Goal: Task Accomplishment & Management: Use online tool/utility

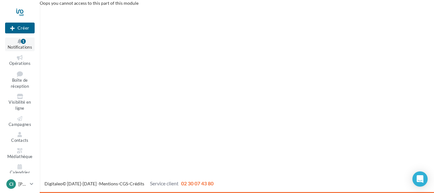
click at [17, 44] on button "Notifications 1" at bounding box center [20, 44] width 30 height 14
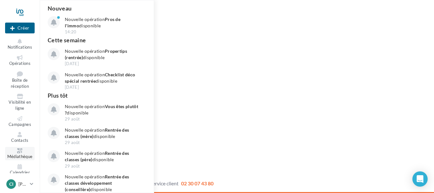
click at [19, 152] on icon at bounding box center [20, 150] width 26 height 5
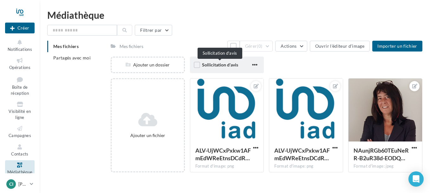
click at [222, 65] on span "Sollicitation d'avis" at bounding box center [220, 64] width 36 height 5
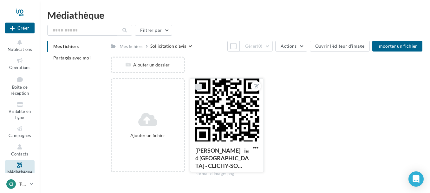
click at [198, 87] on label at bounding box center [199, 86] width 6 height 6
click at [199, 85] on icon at bounding box center [198, 86] width 4 height 4
click at [167, 30] on button "Filtrer par" at bounding box center [153, 30] width 37 height 11
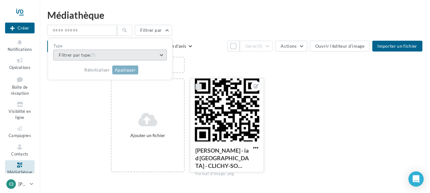
click at [162, 54] on button "Filtrer par type (7)" at bounding box center [110, 55] width 114 height 11
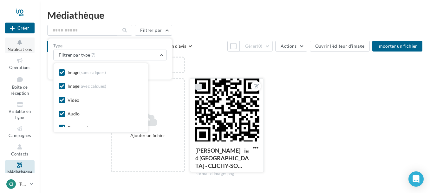
click at [15, 47] on span "Notifications" at bounding box center [20, 49] width 24 height 5
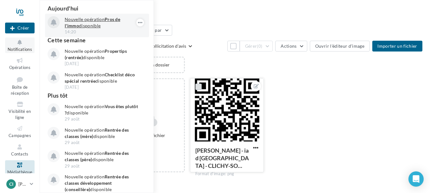
click at [100, 19] on p "Nouvelle opération Pros de l'immo disponible" at bounding box center [102, 22] width 74 height 13
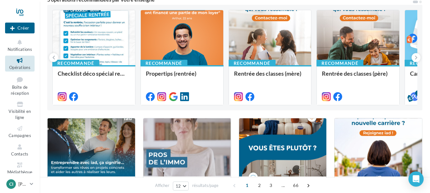
scroll to position [63, 0]
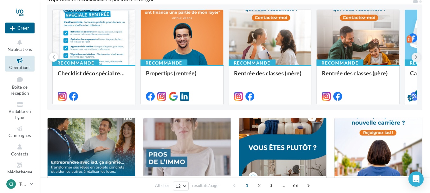
click at [417, 58] on icon at bounding box center [416, 57] width 3 height 6
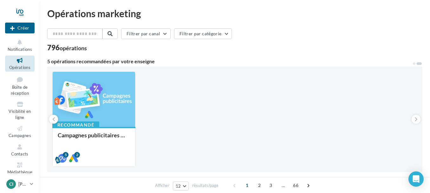
scroll to position [0, 0]
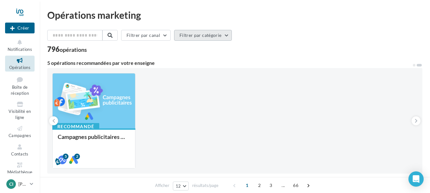
click at [228, 36] on button "Filtrer par catégorie" at bounding box center [203, 35] width 58 height 11
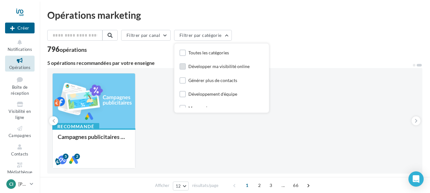
click at [218, 66] on div "Développer ma visibilité online" at bounding box center [219, 66] width 61 height 6
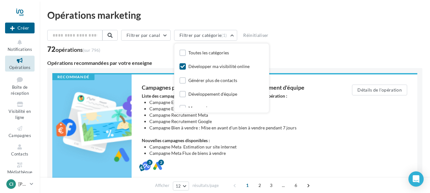
click at [185, 66] on icon at bounding box center [183, 66] width 4 height 4
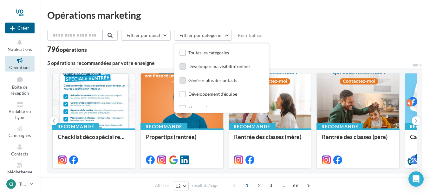
click at [210, 80] on div "Générer plus de contacts" at bounding box center [213, 80] width 49 height 6
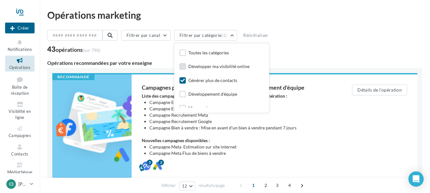
click at [184, 78] on icon at bounding box center [183, 80] width 4 height 4
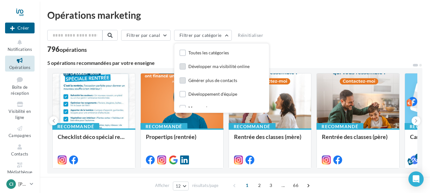
click at [185, 83] on label at bounding box center [183, 80] width 6 height 6
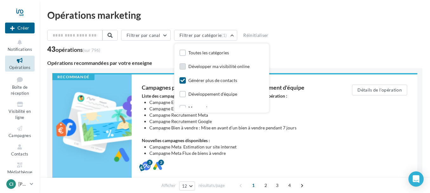
click at [185, 81] on icon at bounding box center [183, 80] width 4 height 4
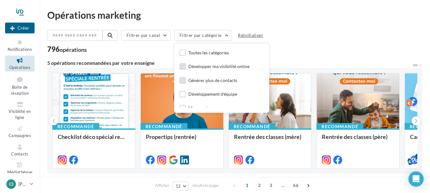
click at [245, 36] on button "Réinitialiser" at bounding box center [251, 35] width 30 height 8
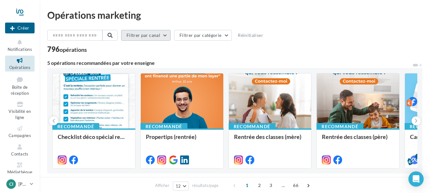
click at [169, 35] on button "Filtrer par canal" at bounding box center [146, 35] width 50 height 11
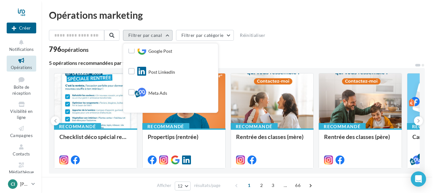
scroll to position [32, 0]
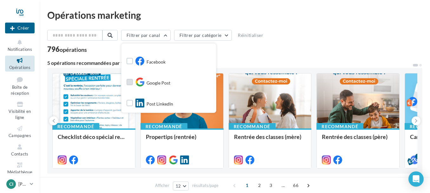
click at [164, 83] on span "Google Post" at bounding box center [159, 83] width 24 height 6
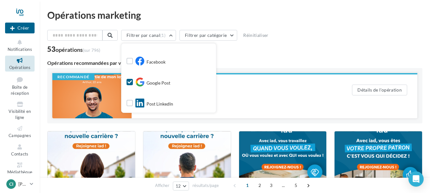
click at [259, 90] on div "Propertips (rentrée)" at bounding box center [234, 87] width 185 height 6
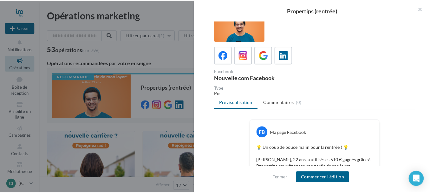
scroll to position [0, 0]
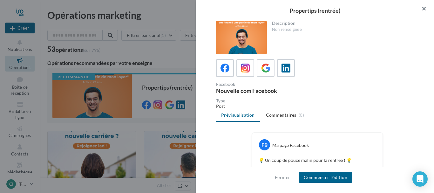
click at [423, 8] on button "button" at bounding box center [420, 9] width 25 height 19
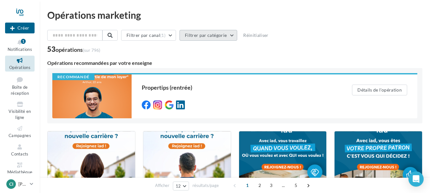
click at [221, 36] on button "Filtrer par catégorie" at bounding box center [209, 35] width 58 height 11
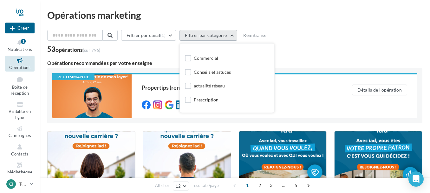
scroll to position [32, 0]
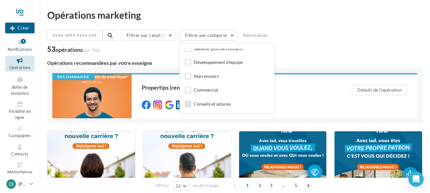
click at [209, 105] on div "Conseils et astuces" at bounding box center [212, 104] width 37 height 6
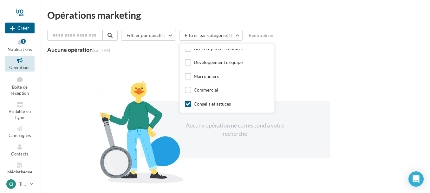
click at [190, 105] on icon at bounding box center [188, 104] width 4 height 4
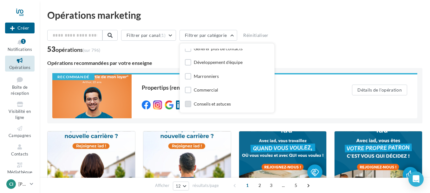
click at [207, 104] on div "Conseils et astuces" at bounding box center [212, 104] width 37 height 6
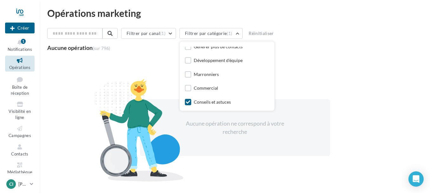
scroll to position [0, 0]
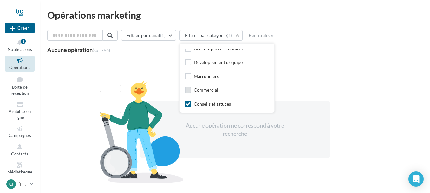
click at [205, 90] on div "Commercial" at bounding box center [206, 90] width 24 height 6
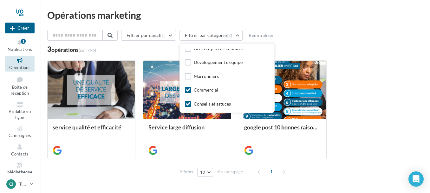
click at [191, 91] on label at bounding box center [188, 90] width 6 height 6
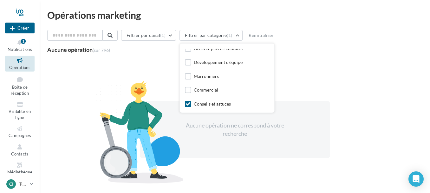
click at [190, 104] on icon at bounding box center [188, 104] width 4 height 4
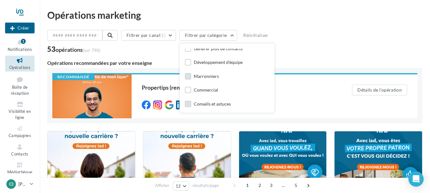
click at [190, 76] on label at bounding box center [188, 76] width 6 height 6
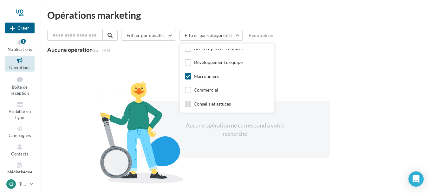
click at [190, 76] on icon at bounding box center [188, 76] width 4 height 4
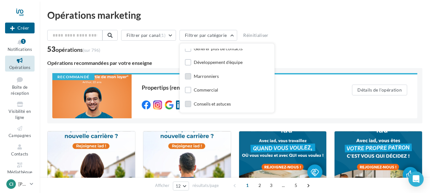
click at [191, 76] on label at bounding box center [188, 76] width 6 height 6
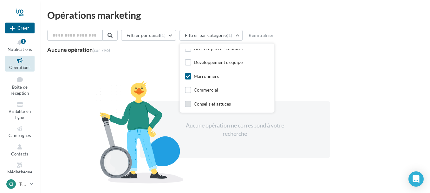
click at [190, 76] on icon at bounding box center [188, 76] width 4 height 4
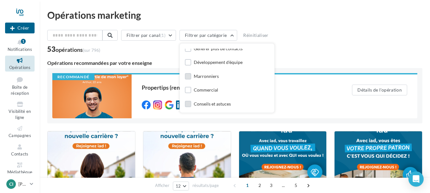
click at [203, 77] on div "Marronniers" at bounding box center [206, 76] width 25 height 6
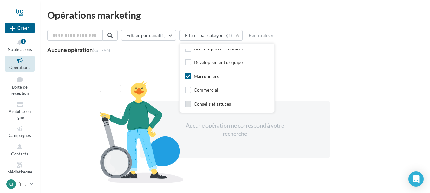
drag, startPoint x: 203, startPoint y: 77, endPoint x: 194, endPoint y: 76, distance: 9.2
click at [203, 77] on div "Marronniers" at bounding box center [206, 76] width 25 height 6
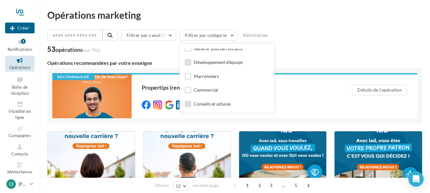
click at [190, 64] on label at bounding box center [188, 62] width 6 height 6
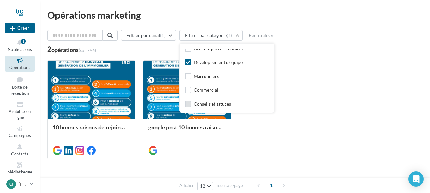
click at [190, 63] on icon at bounding box center [188, 62] width 4 height 4
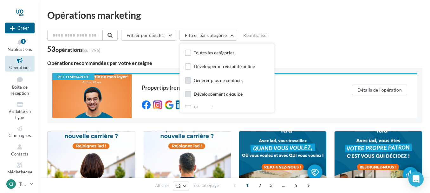
click at [191, 82] on label at bounding box center [188, 80] width 6 height 6
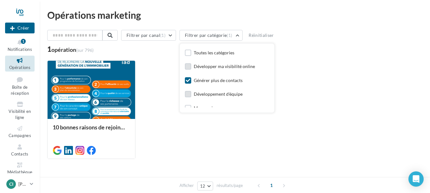
click at [191, 67] on label at bounding box center [188, 66] width 6 height 6
click at [190, 82] on icon at bounding box center [188, 80] width 4 height 4
click at [210, 53] on div "Toutes les catégories" at bounding box center [214, 53] width 41 height 6
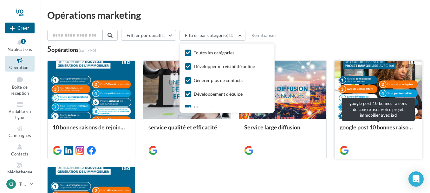
click at [355, 127] on div "google post 10 bonnes raisons de concrétiser votre projet immobilier avec iad" at bounding box center [378, 130] width 77 height 13
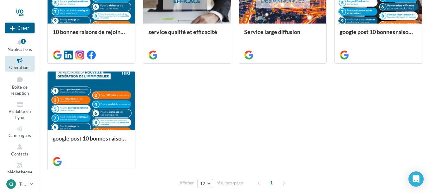
scroll to position [125, 0]
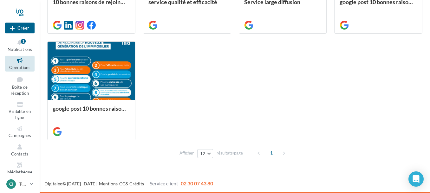
click at [17, 61] on icon at bounding box center [20, 60] width 26 height 7
click at [17, 60] on icon at bounding box center [20, 60] width 26 height 7
click at [17, 61] on icon at bounding box center [20, 60] width 26 height 7
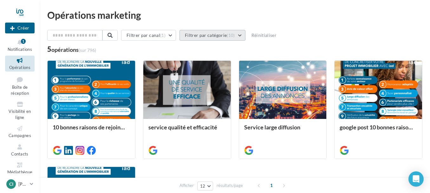
click at [244, 35] on button "Filtrer par catégorie (10)" at bounding box center [213, 35] width 66 height 11
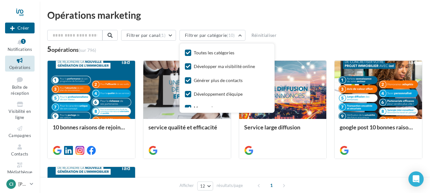
click at [190, 52] on icon at bounding box center [188, 52] width 4 height 4
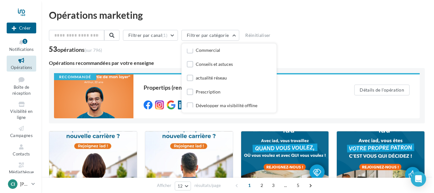
scroll to position [74, 0]
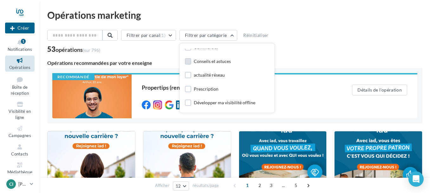
click at [191, 63] on label at bounding box center [188, 61] width 6 height 6
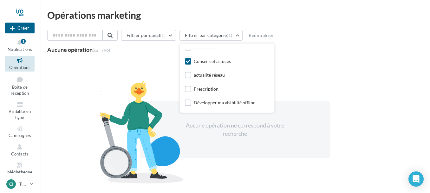
click at [190, 62] on icon at bounding box center [188, 61] width 4 height 4
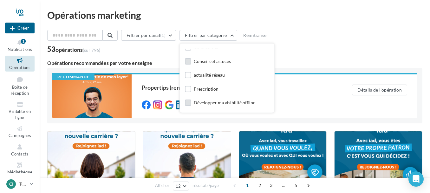
click at [191, 102] on label at bounding box center [188, 102] width 6 height 6
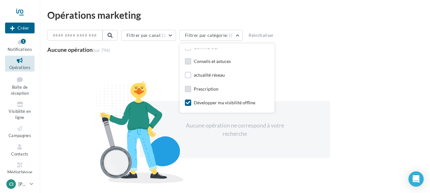
click at [191, 88] on label at bounding box center [188, 89] width 6 height 6
click at [190, 101] on icon at bounding box center [188, 102] width 4 height 4
click at [266, 35] on button "Réinitialiser" at bounding box center [261, 35] width 30 height 8
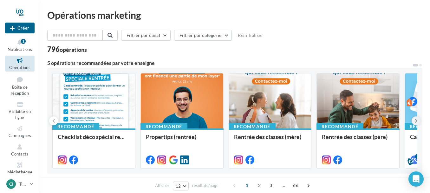
click at [415, 121] on icon at bounding box center [416, 120] width 3 height 6
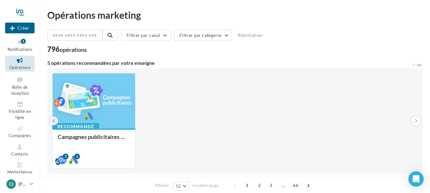
click at [53, 119] on icon at bounding box center [53, 120] width 3 height 6
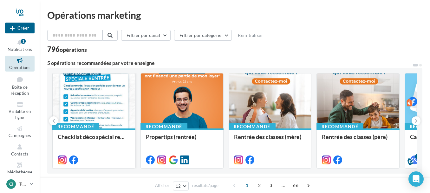
click at [93, 100] on div at bounding box center [94, 101] width 83 height 56
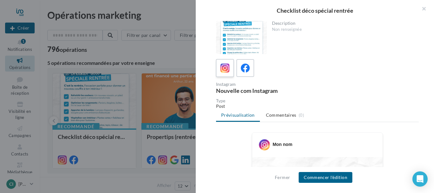
click at [225, 69] on icon at bounding box center [224, 67] width 9 height 9
click at [235, 44] on div at bounding box center [241, 37] width 51 height 33
click at [240, 43] on div at bounding box center [241, 37] width 51 height 33
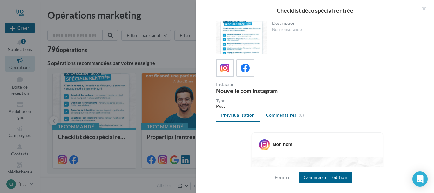
click at [284, 115] on span "Commentaires" at bounding box center [281, 115] width 30 height 6
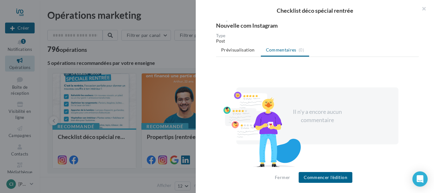
scroll to position [65, 0]
click at [236, 51] on span "Prévisualisation" at bounding box center [238, 49] width 34 height 5
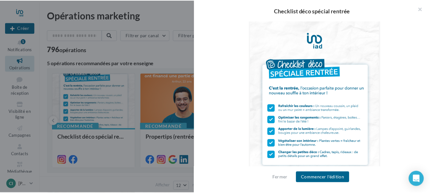
scroll to position [136, 0]
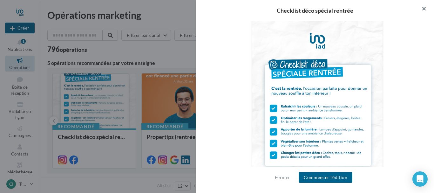
click at [424, 9] on button "button" at bounding box center [420, 9] width 25 height 19
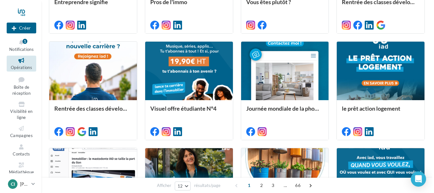
scroll to position [254, 0]
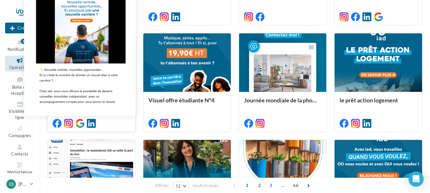
click at [79, 125] on icon at bounding box center [80, 123] width 9 height 9
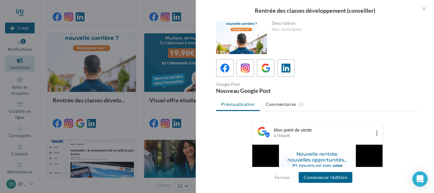
click at [236, 105] on ul "Prévisualisation Commentaires (0)" at bounding box center [317, 104] width 203 height 13
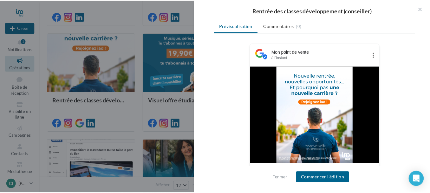
scroll to position [95, 0]
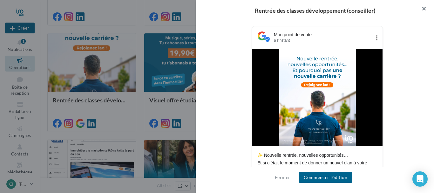
click at [424, 9] on button "button" at bounding box center [420, 9] width 25 height 19
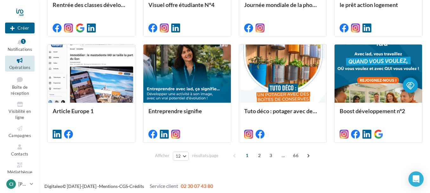
scroll to position [352, 0]
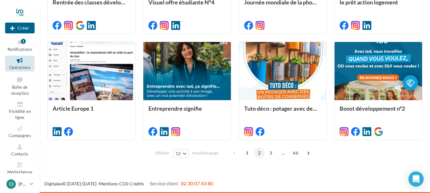
click at [260, 153] on span "2" at bounding box center [260, 153] width 10 height 10
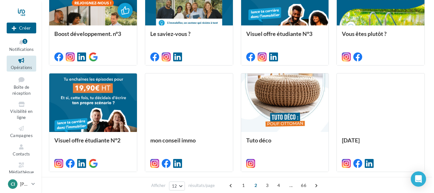
scroll to position [219, 0]
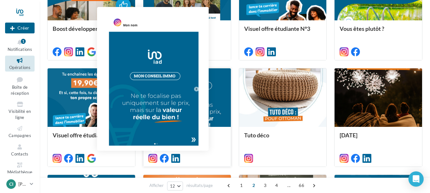
click at [152, 156] on icon at bounding box center [153, 158] width 9 height 9
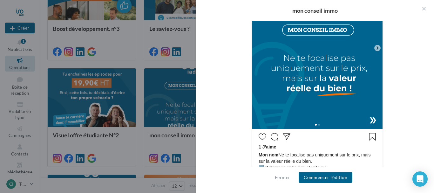
scroll to position [190, 0]
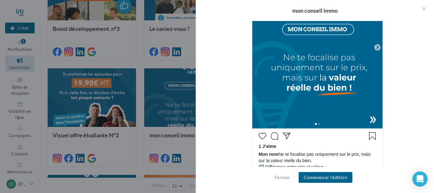
click at [373, 119] on div at bounding box center [317, 123] width 130 height 10
click at [375, 47] on icon at bounding box center [377, 47] width 6 height 6
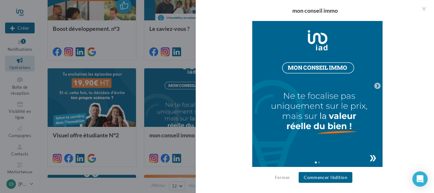
scroll to position [184, 0]
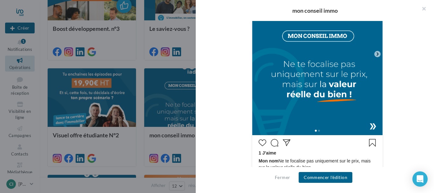
click at [373, 127] on div at bounding box center [317, 130] width 130 height 10
click at [318, 130] on span at bounding box center [319, 130] width 2 height 2
click at [315, 131] on span at bounding box center [316, 130] width 2 height 2
click at [375, 54] on icon at bounding box center [377, 54] width 6 height 6
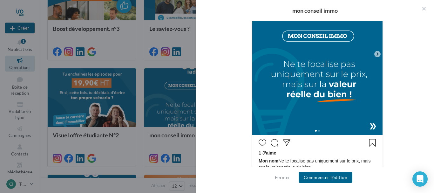
click at [375, 55] on icon at bounding box center [377, 54] width 6 height 6
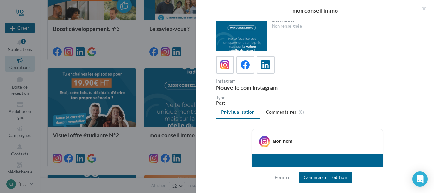
scroll to position [0, 0]
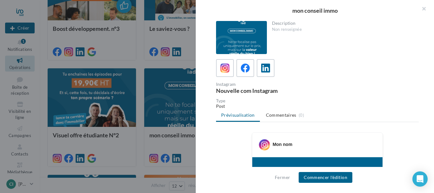
click at [236, 39] on div at bounding box center [241, 37] width 51 height 33
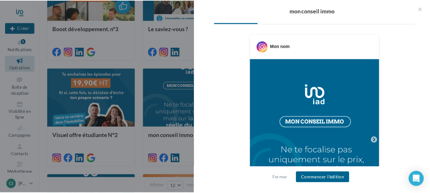
scroll to position [127, 0]
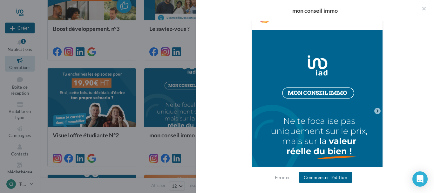
click at [176, 109] on div at bounding box center [217, 96] width 434 height 193
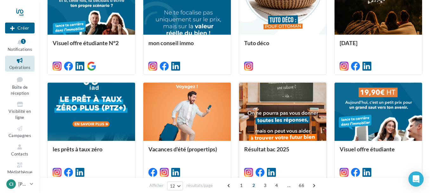
scroll to position [320, 0]
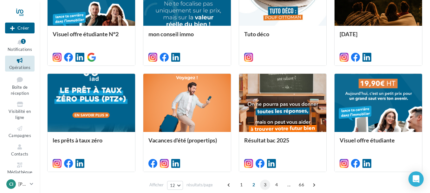
click at [265, 184] on span "3" at bounding box center [265, 184] width 10 height 10
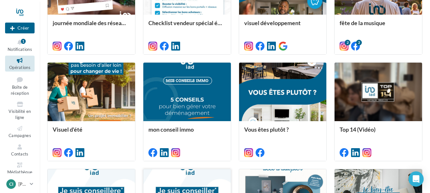
scroll to position [352, 0]
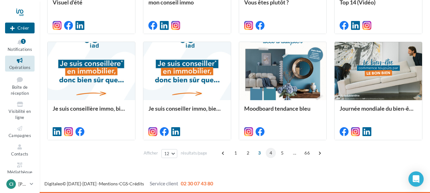
click at [270, 154] on span "4" at bounding box center [271, 153] width 10 height 10
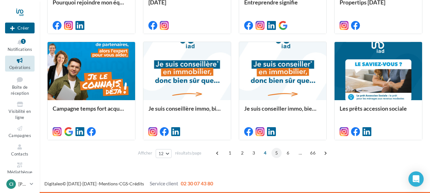
click at [278, 154] on span "5" at bounding box center [277, 153] width 10 height 10
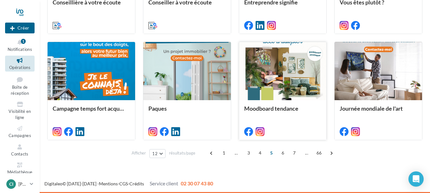
click at [289, 70] on div at bounding box center [283, 71] width 88 height 59
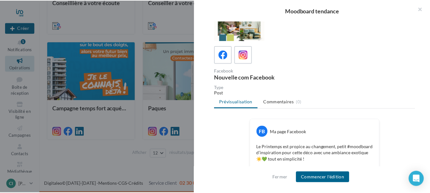
scroll to position [0, 0]
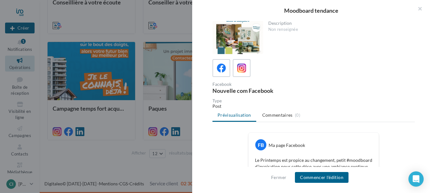
click at [98, 165] on div "Moodboard tendance Description Non renseignée Facebook Nouvelle com Facebook Ty…" at bounding box center [234, 165] width 375 height 0
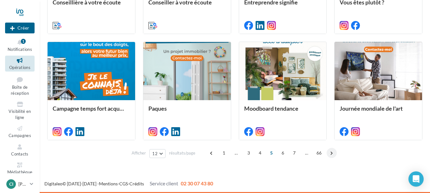
click at [332, 152] on span at bounding box center [332, 153] width 10 height 10
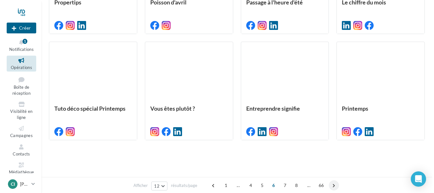
scroll to position [156, 0]
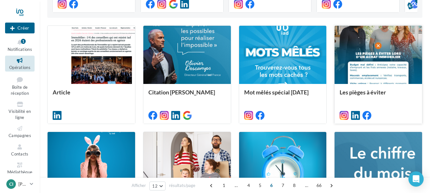
click at [376, 51] on div at bounding box center [379, 55] width 88 height 59
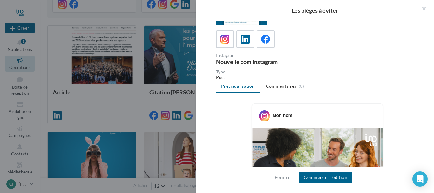
scroll to position [0, 0]
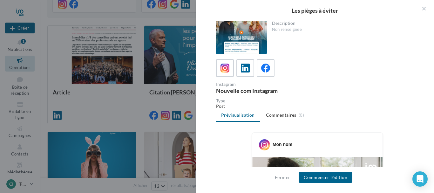
click at [229, 36] on div at bounding box center [241, 37] width 51 height 33
click at [256, 42] on div at bounding box center [241, 37] width 51 height 33
click at [224, 66] on icon at bounding box center [224, 67] width 9 height 9
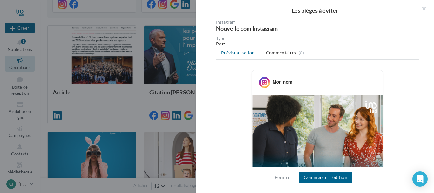
scroll to position [63, 0]
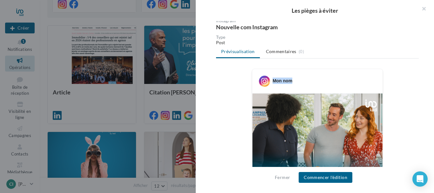
drag, startPoint x: 271, startPoint y: 80, endPoint x: 291, endPoint y: 78, distance: 20.1
click at [291, 78] on div "Mon nom" at bounding box center [317, 78] width 127 height 16
click at [289, 81] on div "Mon nom" at bounding box center [282, 80] width 20 height 6
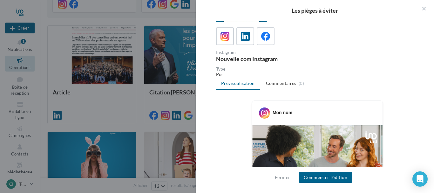
click at [275, 115] on div "Mon nom" at bounding box center [282, 112] width 20 height 6
drag, startPoint x: 272, startPoint y: 112, endPoint x: 293, endPoint y: 112, distance: 21.6
click at [293, 112] on div "Mon nom" at bounding box center [317, 110] width 127 height 16
click at [383, 88] on ul "Prévisualisation Commentaires (0)" at bounding box center [317, 83] width 203 height 13
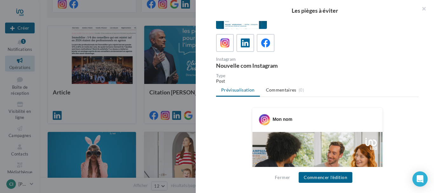
scroll to position [0, 0]
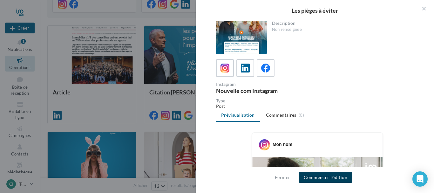
click at [320, 177] on button "Commencer l'édition" at bounding box center [325, 177] width 54 height 11
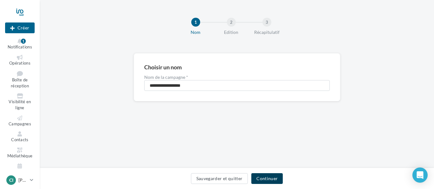
click at [263, 179] on button "Continuer" at bounding box center [266, 179] width 31 height 11
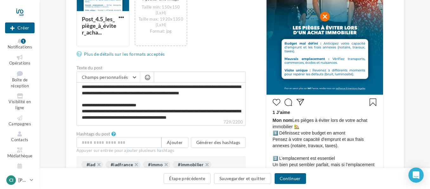
scroll to position [55, 0]
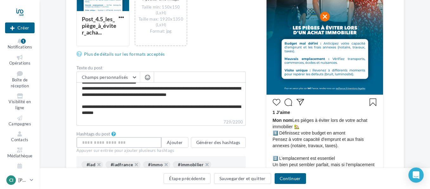
click at [83, 144] on input "text" at bounding box center [118, 142] width 85 height 11
click at [85, 139] on input "text" at bounding box center [118, 142] width 85 height 11
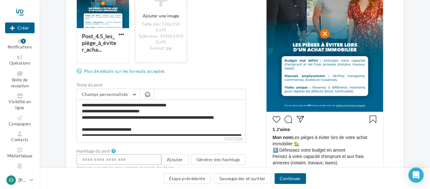
scroll to position [127, 0]
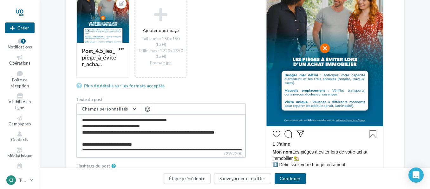
click at [189, 121] on textarea "**********" at bounding box center [160, 132] width 169 height 37
type textarea "**********"
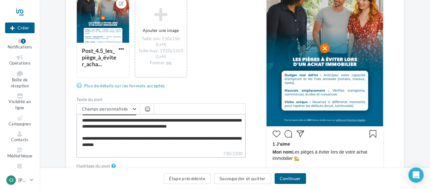
scroll to position [0, 0]
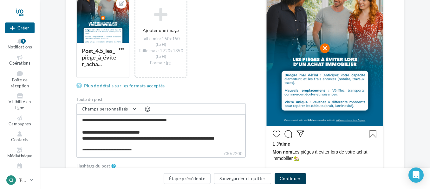
type textarea "**********"
click at [290, 177] on button "Continuer" at bounding box center [290, 179] width 31 height 11
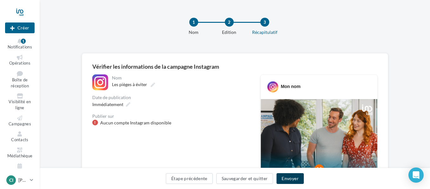
click at [292, 179] on button "Envoyer" at bounding box center [290, 179] width 27 height 11
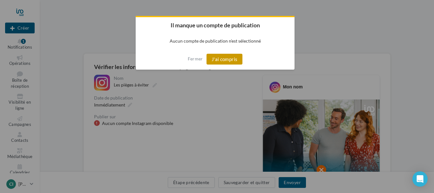
click at [226, 59] on button "J'ai compris" at bounding box center [224, 59] width 36 height 11
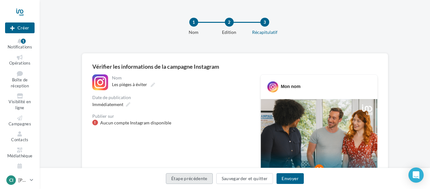
click at [181, 179] on button "Étape précédente" at bounding box center [189, 179] width 47 height 11
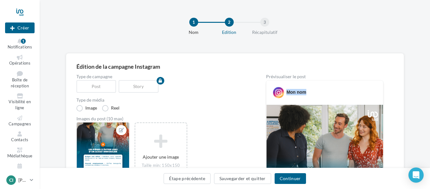
drag, startPoint x: 286, startPoint y: 91, endPoint x: 306, endPoint y: 91, distance: 20.0
click at [306, 91] on div "Mon nom" at bounding box center [325, 90] width 114 height 16
click at [291, 93] on div "Mon nom" at bounding box center [297, 92] width 20 height 6
drag, startPoint x: 306, startPoint y: 93, endPoint x: 287, endPoint y: 92, distance: 18.7
click at [287, 92] on div "Mon nom" at bounding box center [297, 92] width 20 height 6
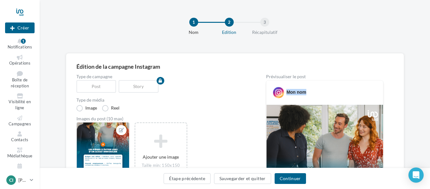
click at [288, 94] on div "Mon nom" at bounding box center [297, 92] width 20 height 6
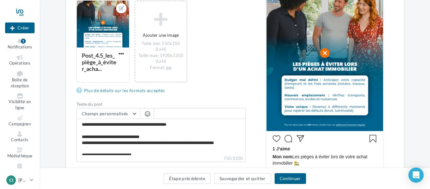
scroll to position [127, 0]
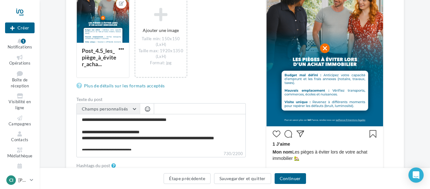
click at [135, 109] on button "Champs personnalisés" at bounding box center [108, 109] width 63 height 11
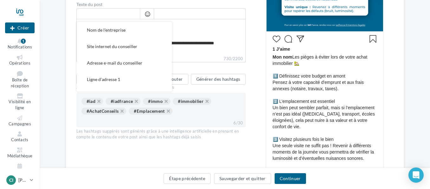
scroll to position [190, 0]
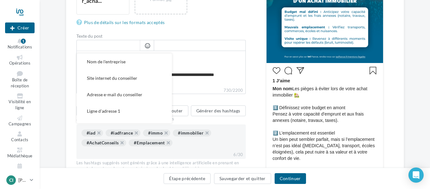
click at [181, 88] on label "730/2200" at bounding box center [160, 90] width 169 height 7
click at [181, 87] on textarea "**********" at bounding box center [160, 69] width 169 height 37
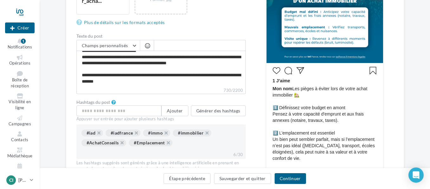
scroll to position [61, 0]
drag, startPoint x: 293, startPoint y: 89, endPoint x: 270, endPoint y: 89, distance: 23.2
click at [270, 89] on div "1 J’aime Mon nom Les pièges à éviter lors de votre achat immobilier 🏡 1️⃣ Défin…" at bounding box center [325, 149] width 114 height 169
click at [279, 89] on span "Mon nom" at bounding box center [283, 88] width 20 height 5
drag, startPoint x: 292, startPoint y: 89, endPoint x: 272, endPoint y: 90, distance: 20.4
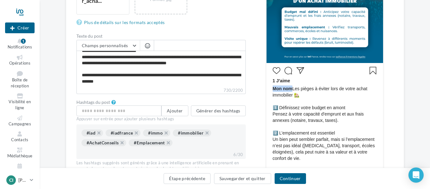
click at [272, 90] on div "1 J’aime Mon nom Les pièges à éviter lors de votre achat immobilier 🏡 1️⃣ Défin…" at bounding box center [325, 149] width 114 height 169
click at [114, 112] on input "text" at bounding box center [118, 111] width 85 height 11
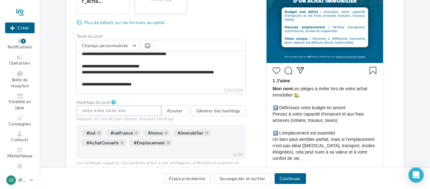
scroll to position [0, 0]
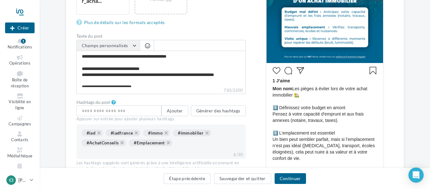
click at [135, 45] on button "Champs personnalisés" at bounding box center [108, 45] width 63 height 11
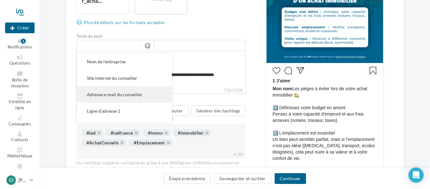
click at [114, 95] on span "Adresse e-mail du conseiller" at bounding box center [115, 94] width 56 height 5
type textarea "**********"
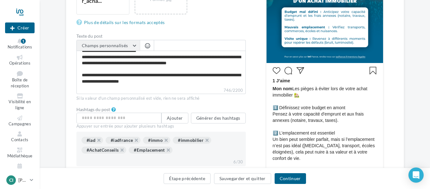
scroll to position [61, 0]
click at [134, 46] on button "Champs personnalisés" at bounding box center [108, 45] width 63 height 11
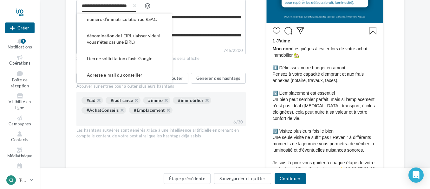
scroll to position [222, 0]
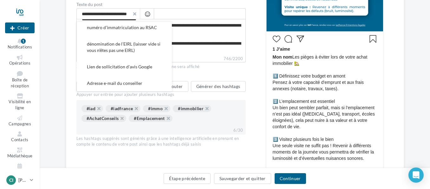
click at [135, 13] on span "button" at bounding box center [134, 14] width 3 height 4
click at [202, 59] on label "746/2200" at bounding box center [160, 59] width 169 height 7
click at [202, 56] on textarea "**********" at bounding box center [160, 37] width 169 height 37
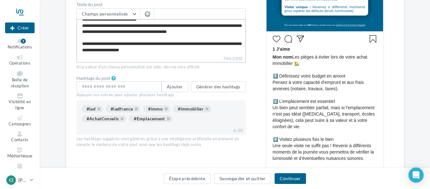
scroll to position [61, 0]
click at [188, 50] on textarea "**********" at bounding box center [160, 37] width 169 height 37
type textarea "**********"
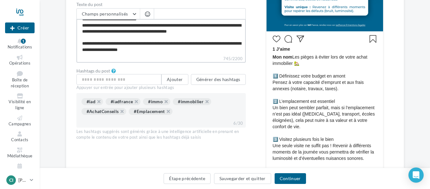
type textarea "**********"
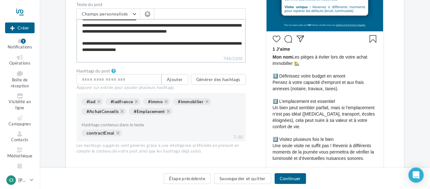
type textarea "**********"
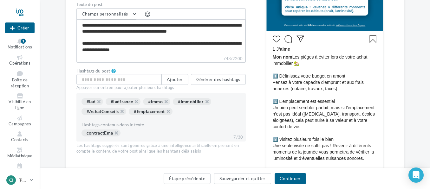
type textarea "**********"
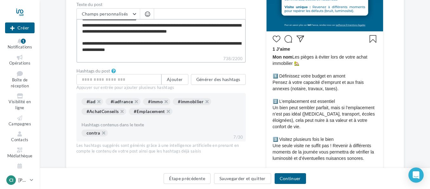
type textarea "**********"
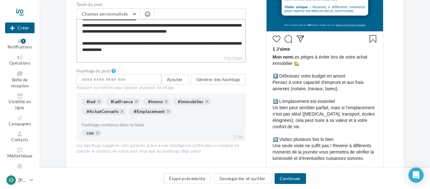
type textarea "**********"
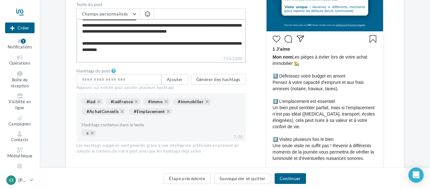
type textarea "**********"
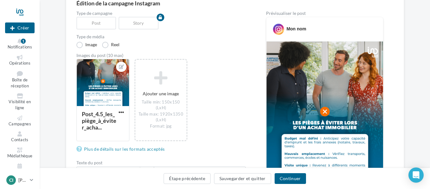
scroll to position [0, 0]
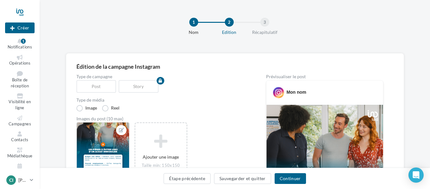
type textarea "**********"
click at [292, 93] on div "Mon nom" at bounding box center [297, 92] width 20 height 6
click at [293, 92] on div "Mon nom" at bounding box center [297, 92] width 20 height 6
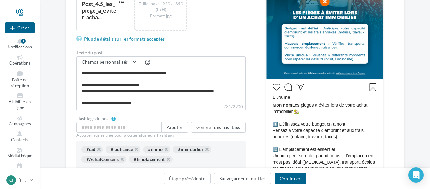
scroll to position [190, 0]
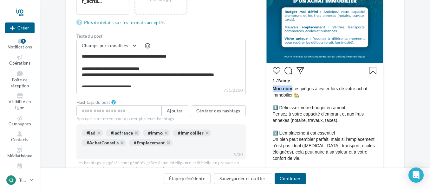
drag, startPoint x: 292, startPoint y: 89, endPoint x: 268, endPoint y: 90, distance: 23.8
click at [268, 90] on div "1 J’aime Mon nom Les pièges à éviter lors de votre achat immobilier 🏡 1️⃣ Défin…" at bounding box center [325, 149] width 114 height 169
click at [382, 102] on div "1 J’aime Mon nom Les pièges à éviter lors de votre achat immobilier 🏡 1️⃣ Défin…" at bounding box center [325, 149] width 114 height 169
click at [81, 57] on textarea "**********" at bounding box center [160, 69] width 169 height 37
type textarea "**********"
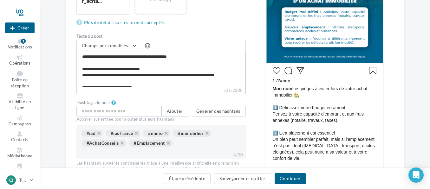
type textarea "**********"
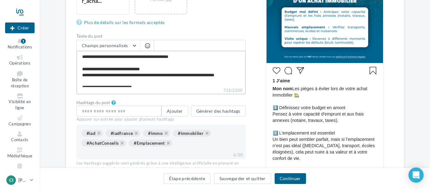
type textarea "**********"
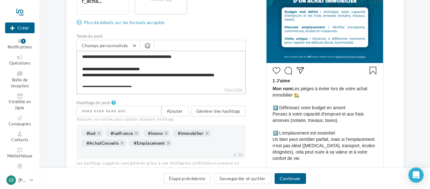
type textarea "**********"
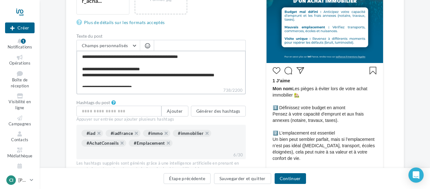
type textarea "**********"
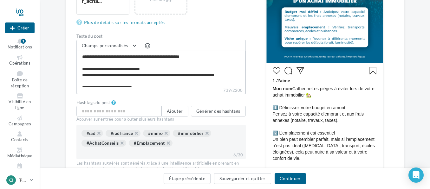
type textarea "**********"
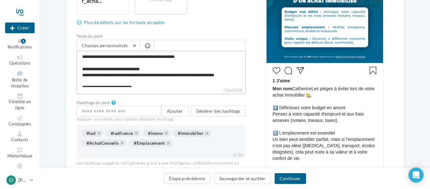
type textarea "**********"
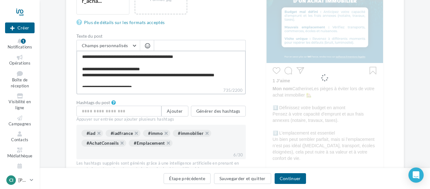
drag, startPoint x: 84, startPoint y: 57, endPoint x: 78, endPoint y: 58, distance: 6.2
click at [78, 58] on textarea "**********" at bounding box center [160, 69] width 169 height 37
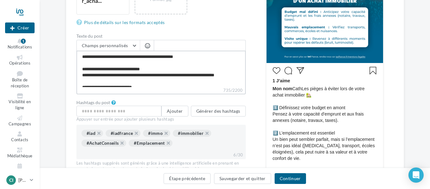
type textarea "**********"
click at [90, 56] on textarea "**********" at bounding box center [160, 69] width 169 height 37
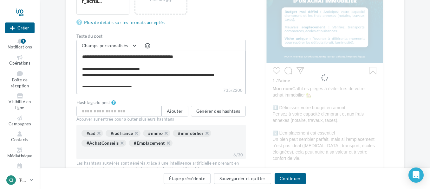
click at [90, 56] on textarea "**********" at bounding box center [160, 69] width 169 height 37
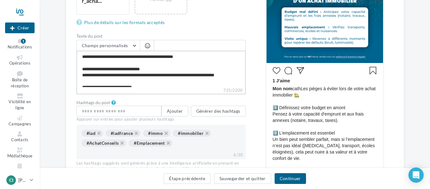
type textarea "**********"
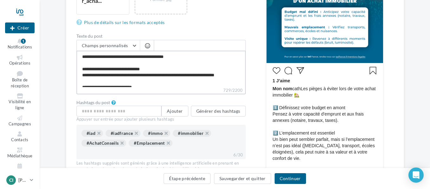
type textarea "**********"
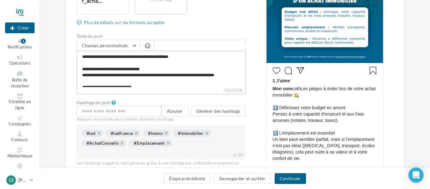
type textarea "**********"
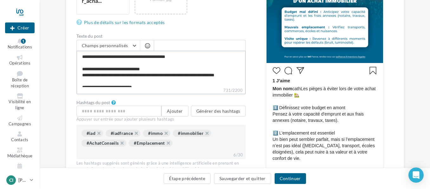
type textarea "**********"
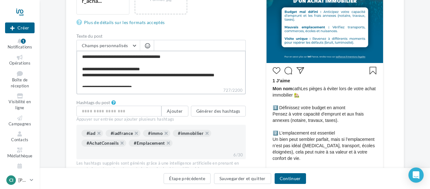
type textarea "**********"
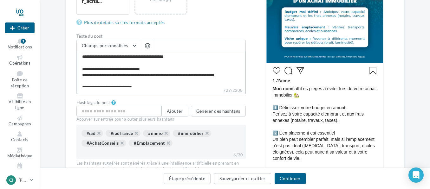
type textarea "**********"
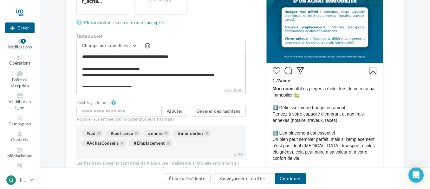
type textarea "**********"
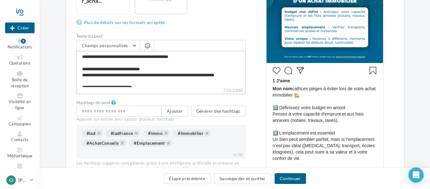
type textarea "**********"
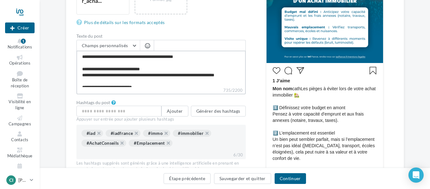
type textarea "**********"
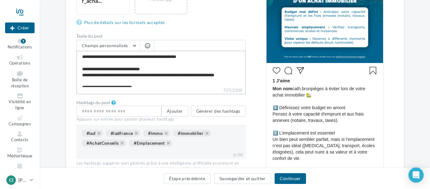
type textarea "**********"
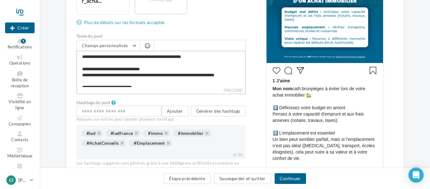
type textarea "**********"
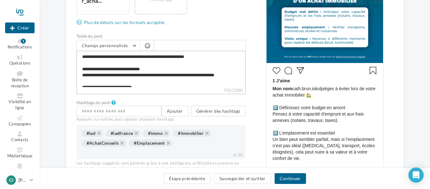
type textarea "**********"
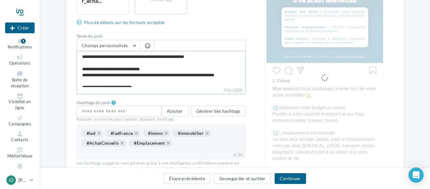
type textarea "**********"
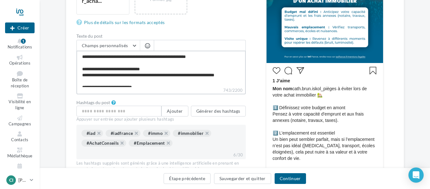
type textarea "**********"
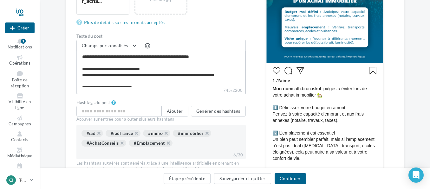
type textarea "**********"
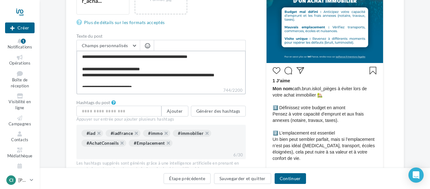
type textarea "**********"
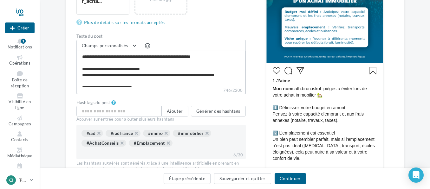
type textarea "**********"
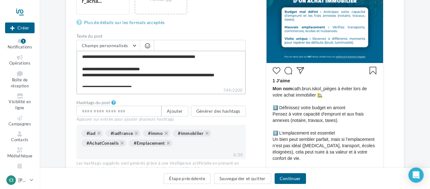
type textarea "**********"
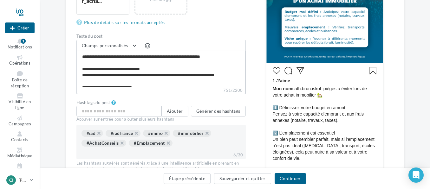
type textarea "**********"
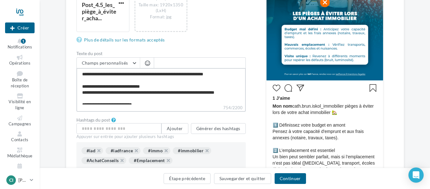
scroll to position [159, 0]
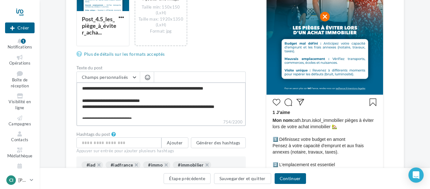
type textarea "**********"
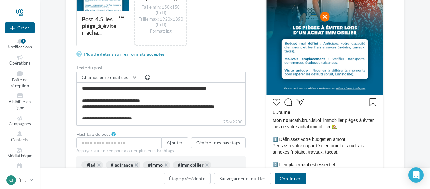
type textarea "**********"
click at [293, 180] on button "Continuer" at bounding box center [290, 179] width 31 height 11
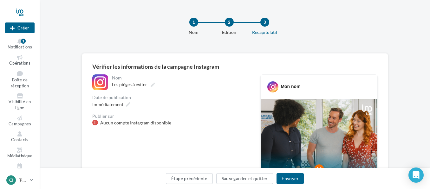
click at [121, 122] on div "Aucun compte Instagram disponible" at bounding box center [135, 123] width 71 height 6
click at [156, 122] on div "Aucun compte Instagram disponible" at bounding box center [135, 123] width 71 height 6
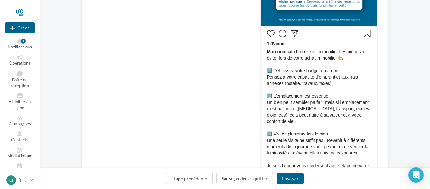
scroll to position [222, 0]
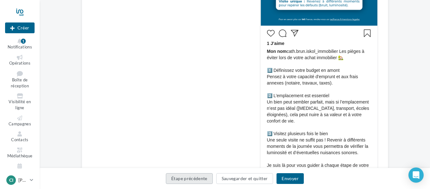
click at [190, 179] on button "Étape précédente" at bounding box center [189, 179] width 47 height 11
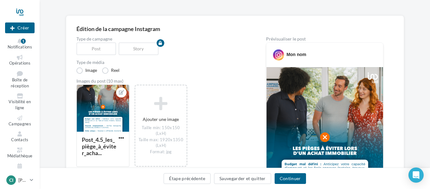
scroll to position [37, 0]
click at [291, 39] on div "Prévisualiser le post" at bounding box center [324, 39] width 117 height 4
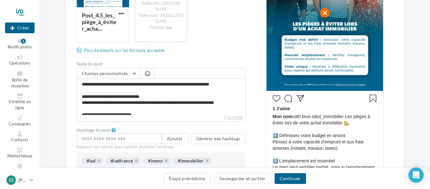
scroll to position [164, 0]
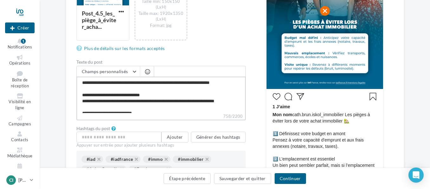
drag, startPoint x: 133, startPoint y: 82, endPoint x: 81, endPoint y: 83, distance: 52.1
click at [81, 83] on textarea "**********" at bounding box center [160, 95] width 169 height 37
type textarea "**********"
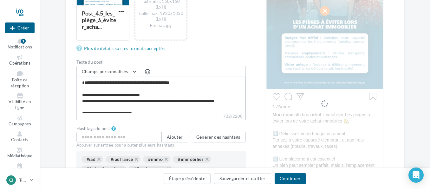
type textarea "**********"
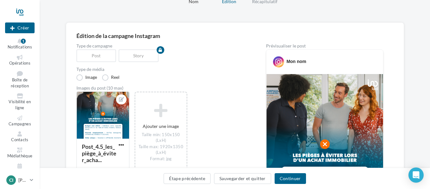
scroll to position [6, 0]
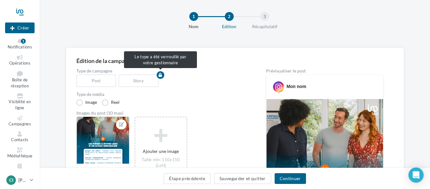
type textarea "**********"
click at [100, 80] on div "Post" at bounding box center [97, 81] width 43 height 13
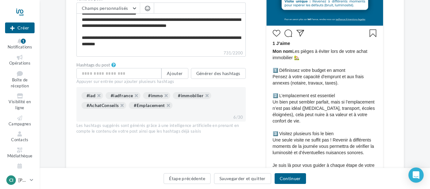
scroll to position [61, 0]
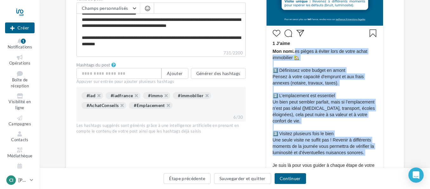
drag, startPoint x: 294, startPoint y: 50, endPoint x: 310, endPoint y: 156, distance: 107.9
click at [309, 156] on span "Mon nom Les pièges à éviter lors de votre achat immobilier 🏡 1️⃣ Définissez vot…" at bounding box center [325, 111] width 104 height 127
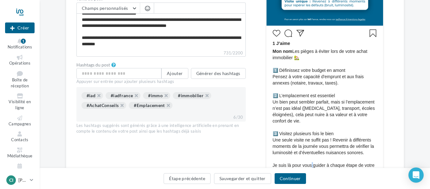
drag, startPoint x: 310, startPoint y: 156, endPoint x: 315, endPoint y: 159, distance: 6.1
click at [315, 159] on span "Mon nom Les pièges à éviter lors de votre achat immobilier 🏡 1️⃣ Définissez vot…" at bounding box center [325, 111] width 104 height 127
click at [384, 97] on div "Type de campagne Post Story Type de média Image Reel Images du post (10 max) Po…" at bounding box center [234, 41] width 317 height 388
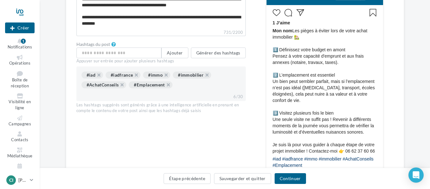
scroll to position [260, 0]
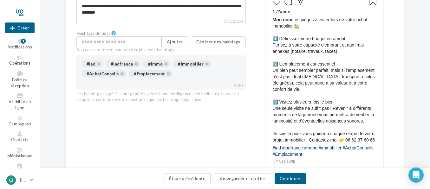
drag, startPoint x: 294, startPoint y: 21, endPoint x: 362, endPoint y: 149, distance: 145.7
click at [362, 149] on div "1 J’aime Mon nom Les pièges à éviter lors de votre achat immobilier 🏡 1️⃣ Défin…" at bounding box center [325, 80] width 114 height 169
copy div "Les pièges à éviter lors de votre achat immobilier 🏡 1️⃣ Définissez votre budge…"
click at [372, 170] on div "Ajouter un commentaire..." at bounding box center [325, 176] width 114 height 12
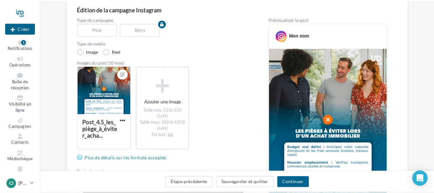
scroll to position [63, 0]
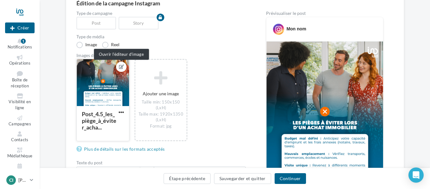
click at [122, 69] on icon at bounding box center [121, 67] width 5 height 4
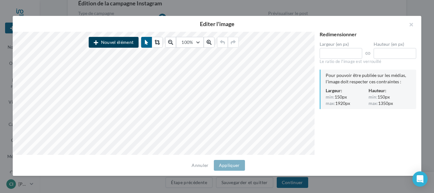
click at [115, 43] on button "Nouvel élément" at bounding box center [114, 42] width 50 height 11
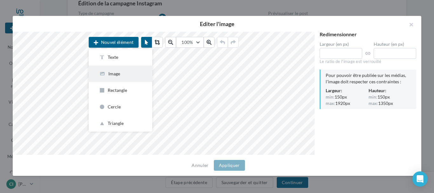
click at [111, 74] on div "Image" at bounding box center [120, 73] width 43 height 6
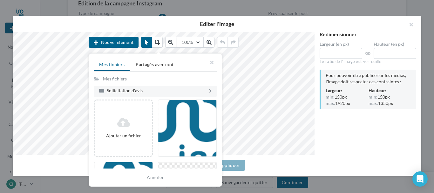
scroll to position [0, 0]
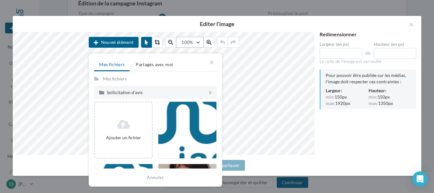
click at [200, 42] on button "100%" at bounding box center [189, 42] width 27 height 11
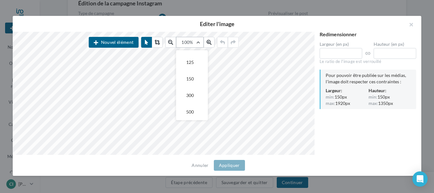
scroll to position [63, 0]
click at [194, 78] on button "100" at bounding box center [192, 77] width 32 height 17
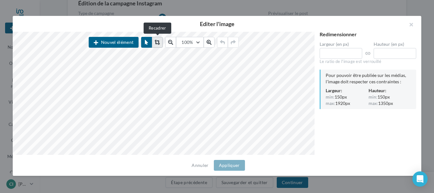
click at [156, 43] on icon at bounding box center [157, 42] width 5 height 5
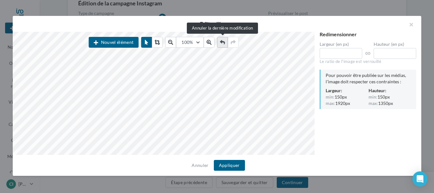
click at [222, 40] on icon at bounding box center [222, 42] width 5 height 5
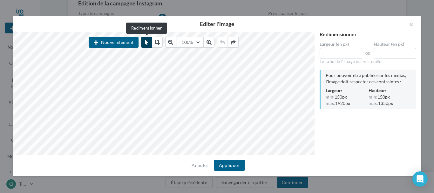
click at [145, 42] on icon at bounding box center [146, 42] width 3 height 5
click at [147, 42] on icon at bounding box center [146, 42] width 3 height 5
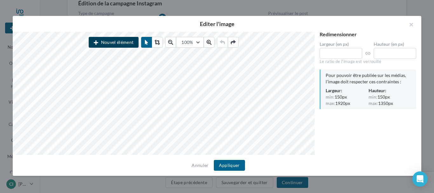
click at [116, 42] on button "Nouvel élément" at bounding box center [114, 42] width 50 height 11
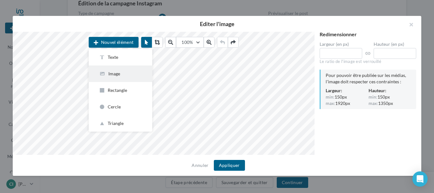
click at [113, 74] on div "Image" at bounding box center [120, 73] width 43 height 6
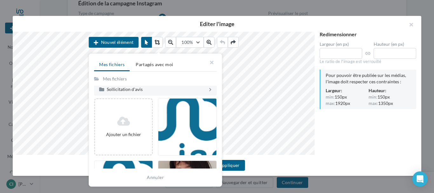
scroll to position [0, 0]
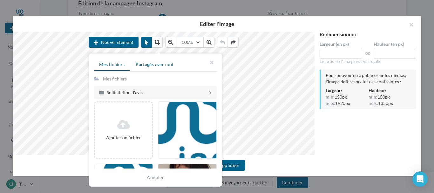
click at [148, 65] on span "Partagés avec moi" at bounding box center [154, 64] width 37 height 5
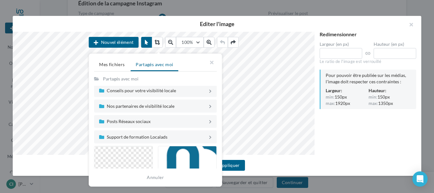
scroll to position [32, 0]
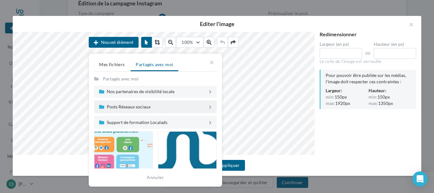
click at [209, 106] on icon at bounding box center [210, 106] width 3 height 5
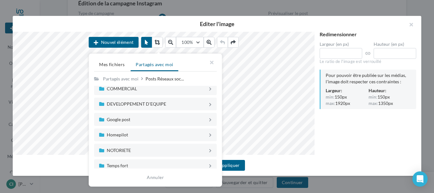
scroll to position [0, 0]
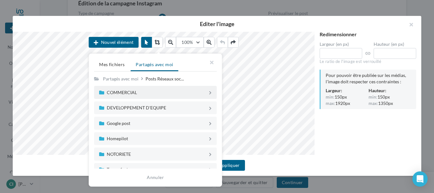
click at [209, 93] on icon at bounding box center [210, 92] width 3 height 5
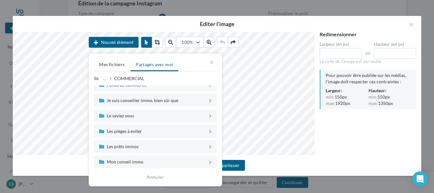
scroll to position [127, 0]
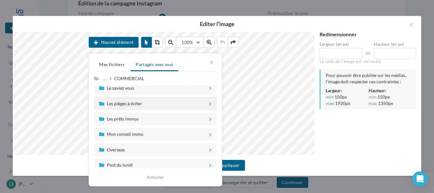
click at [209, 103] on icon at bounding box center [210, 103] width 3 height 5
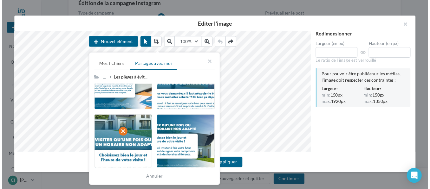
scroll to position [353, 0]
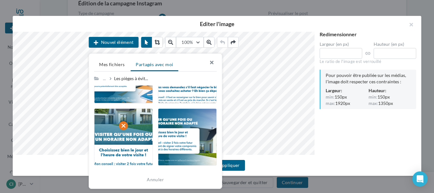
click at [211, 63] on button "button" at bounding box center [208, 63] width 25 height 19
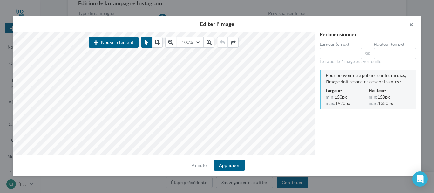
click at [411, 24] on button "button" at bounding box center [407, 25] width 25 height 19
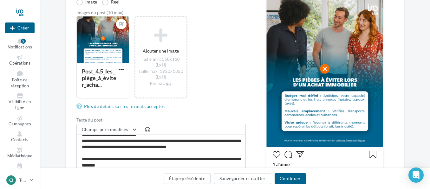
scroll to position [95, 0]
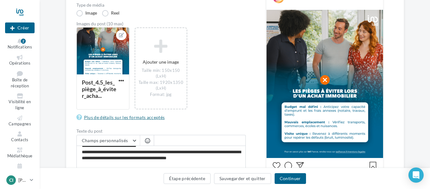
click at [123, 119] on link "Plus de détails sur les formats acceptés" at bounding box center [121, 118] width 91 height 8
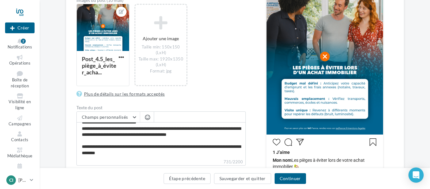
scroll to position [190, 0]
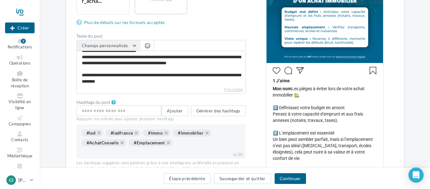
click at [134, 45] on button "Champs personnalisés" at bounding box center [108, 45] width 63 height 11
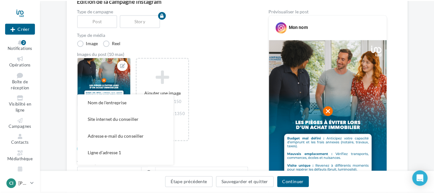
scroll to position [61, 0]
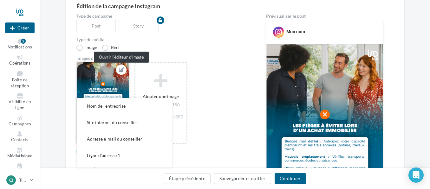
click at [122, 70] on icon at bounding box center [121, 70] width 5 height 4
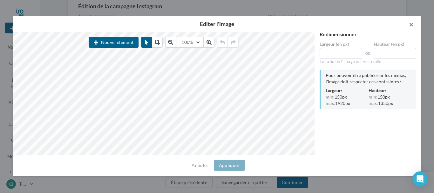
click at [411, 24] on button "button" at bounding box center [407, 25] width 25 height 19
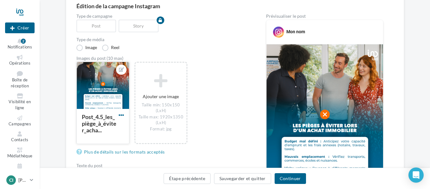
click at [120, 115] on span "button" at bounding box center [121, 115] width 5 height 5
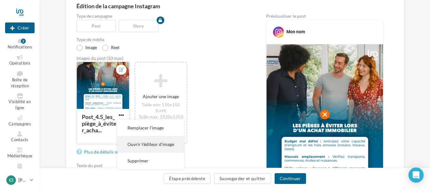
click at [149, 145] on button "Ouvrir l'éditeur d'image" at bounding box center [150, 144] width 67 height 17
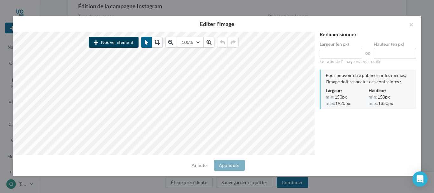
click at [113, 41] on button "Nouvel élément" at bounding box center [114, 42] width 50 height 11
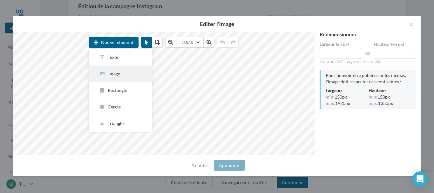
click at [112, 74] on div "Image" at bounding box center [120, 73] width 43 height 6
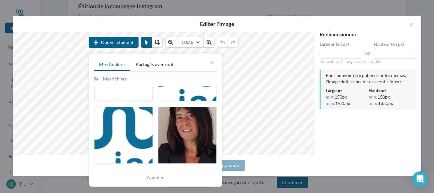
scroll to position [0, 0]
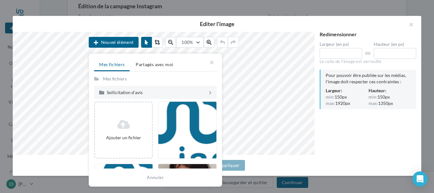
click at [113, 79] on div "Mes fichiers" at bounding box center [115, 79] width 24 height 6
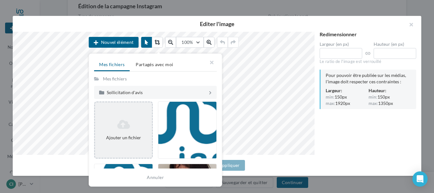
click at [125, 135] on div "Ajouter un fichier" at bounding box center [123, 137] width 52 height 6
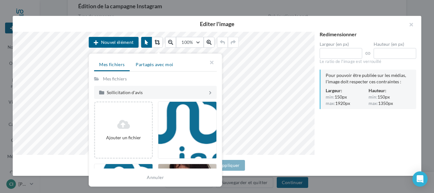
click at [156, 66] on span "Partagés avec moi" at bounding box center [154, 64] width 37 height 5
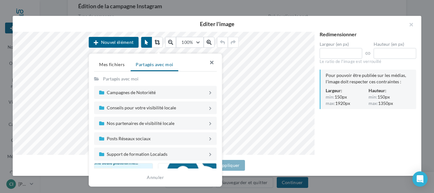
click at [211, 63] on button "button" at bounding box center [208, 63] width 25 height 19
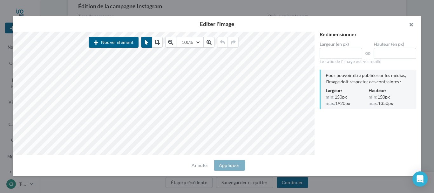
click at [411, 24] on button "button" at bounding box center [407, 25] width 25 height 19
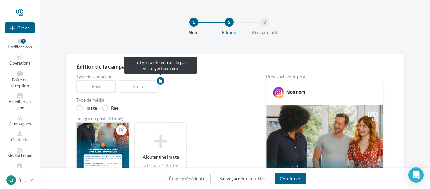
click at [90, 89] on div "Post" at bounding box center [97, 86] width 43 height 13
click at [163, 81] on button "button" at bounding box center [161, 81] width 8 height 8
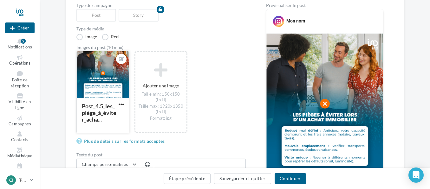
scroll to position [127, 0]
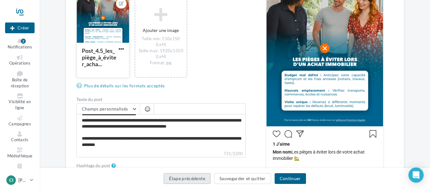
click at [183, 176] on button "Étape précédente" at bounding box center [187, 179] width 47 height 11
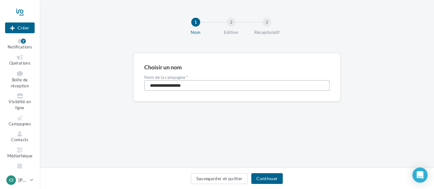
drag, startPoint x: 190, startPoint y: 86, endPoint x: 129, endPoint y: 90, distance: 61.4
click at [129, 90] on div "**********" at bounding box center [237, 87] width 394 height 69
click at [300, 145] on div "1 Nom 2 Edition 3 Récapitulatif Choisir un nom Nom de la campagne * Le nom de l…" at bounding box center [237, 84] width 394 height 169
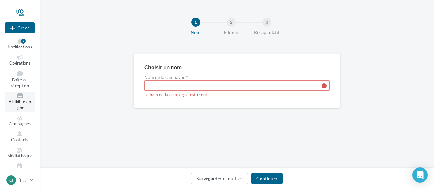
click at [17, 100] on span "Visibilité en ligne" at bounding box center [20, 105] width 22 height 11
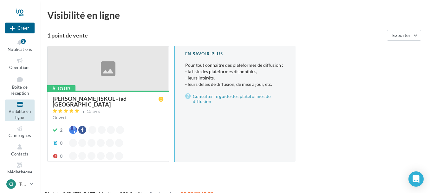
scroll to position [10, 0]
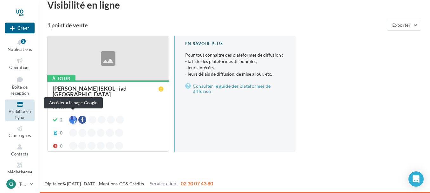
click at [73, 118] on div at bounding box center [73, 120] width 8 height 8
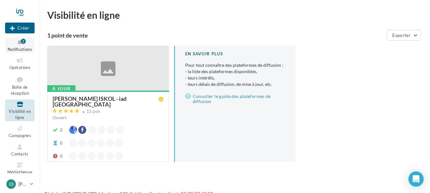
click at [22, 41] on div "2" at bounding box center [23, 41] width 5 height 5
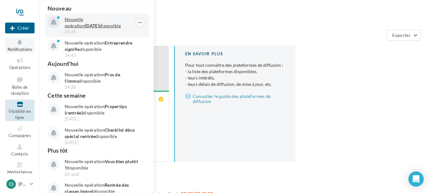
click at [100, 20] on p "Nouvelle opération [DATE] disponible" at bounding box center [102, 22] width 74 height 13
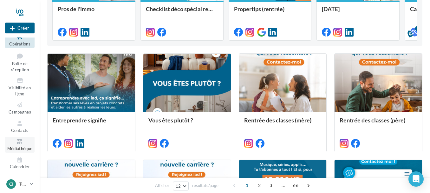
scroll to position [159, 0]
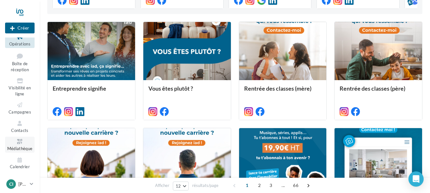
click at [18, 143] on icon at bounding box center [20, 141] width 26 height 7
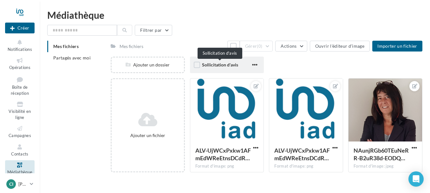
click at [228, 64] on span "Sollicitation d'avis" at bounding box center [220, 64] width 36 height 5
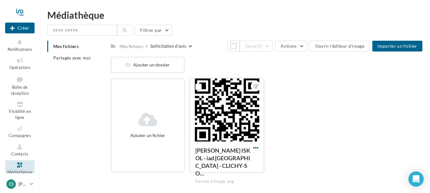
click at [256, 147] on span "button" at bounding box center [255, 147] width 5 height 5
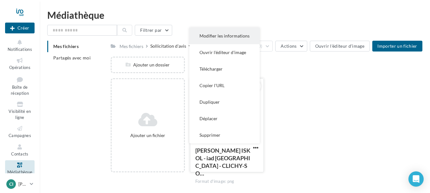
click at [226, 36] on button "Modifier les informations" at bounding box center [224, 36] width 70 height 17
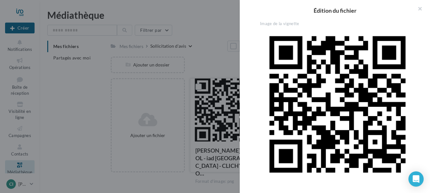
click at [213, 57] on div at bounding box center [215, 96] width 430 height 193
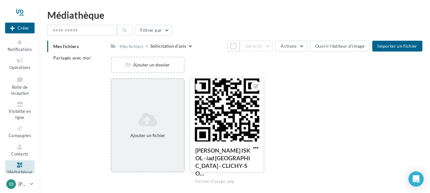
click at [147, 119] on icon at bounding box center [147, 119] width 67 height 15
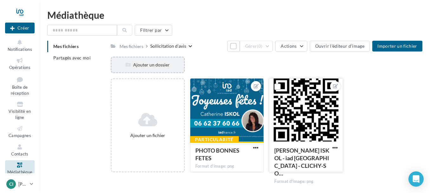
click at [152, 63] on div "Ajouter un dossier" at bounding box center [148, 65] width 72 height 6
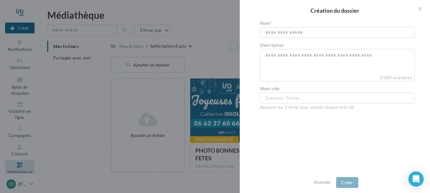
click at [143, 177] on div "Création du dossier Nom* Description 0/600 caractères Mots-clés Exemple : Solde…" at bounding box center [267, 177] width 312 height 0
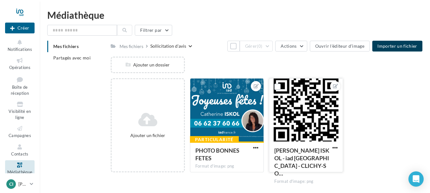
click at [399, 47] on span "Importer un fichier" at bounding box center [398, 45] width 40 height 5
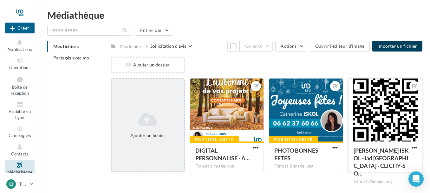
click at [146, 123] on icon at bounding box center [147, 119] width 67 height 15
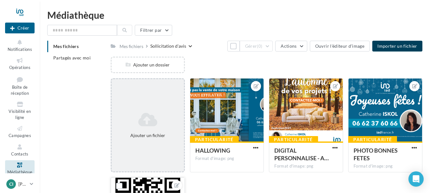
click at [146, 123] on icon at bounding box center [147, 119] width 67 height 15
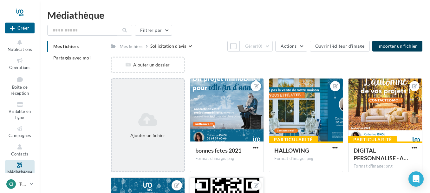
click at [146, 126] on icon at bounding box center [147, 119] width 67 height 15
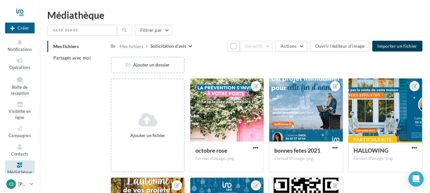
click at [247, 63] on div "Ajouter un dossier" at bounding box center [269, 67] width 317 height 22
click at [18, 44] on icon at bounding box center [20, 42] width 26 height 7
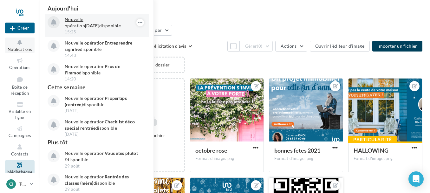
click at [99, 23] on strong "[DATE]" at bounding box center [92, 25] width 14 height 5
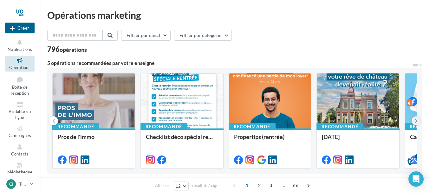
click at [415, 120] on icon at bounding box center [416, 120] width 3 height 6
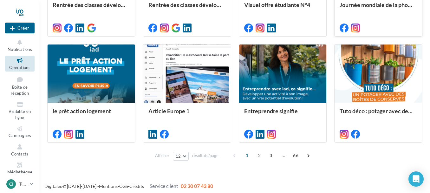
scroll to position [352, 0]
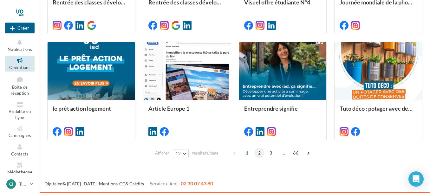
click at [261, 154] on span "2" at bounding box center [260, 153] width 10 height 10
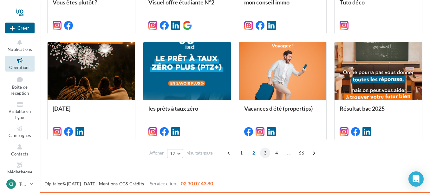
click at [265, 152] on span "3" at bounding box center [265, 153] width 10 height 10
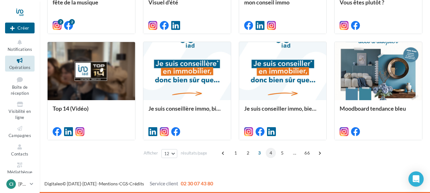
click at [269, 152] on span "4" at bounding box center [271, 153] width 10 height 10
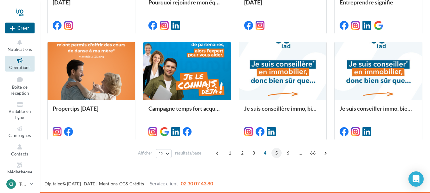
click at [276, 153] on span "5" at bounding box center [277, 153] width 10 height 10
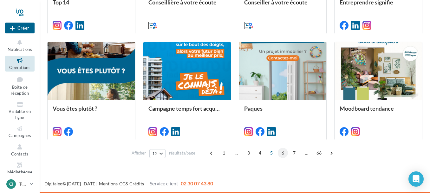
click at [282, 153] on span "6" at bounding box center [283, 153] width 10 height 10
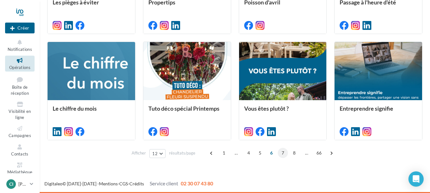
click at [282, 152] on span "7" at bounding box center [283, 153] width 10 height 10
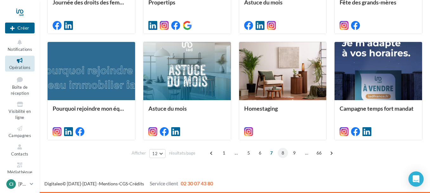
click at [282, 152] on span "8" at bounding box center [283, 153] width 10 height 10
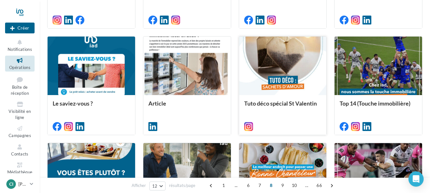
scroll to position [346, 0]
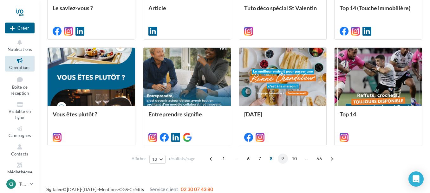
click at [282, 158] on span "9" at bounding box center [283, 158] width 10 height 10
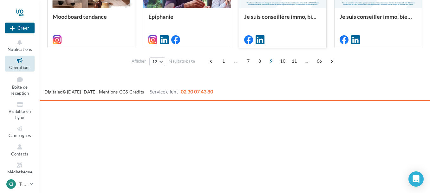
scroll to position [352, 0]
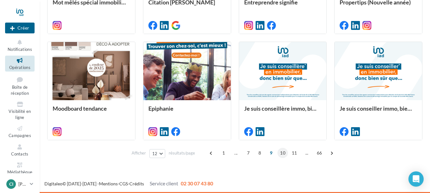
click at [283, 153] on span "10" at bounding box center [283, 153] width 10 height 10
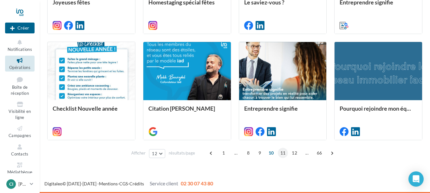
click at [284, 152] on span "11" at bounding box center [283, 153] width 10 height 10
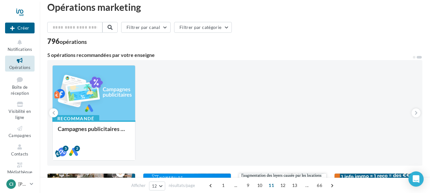
scroll to position [0, 0]
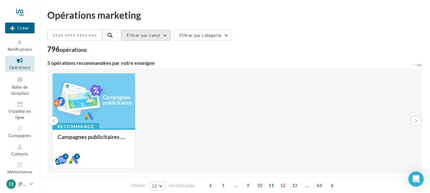
click at [160, 36] on button "Filtrer par canal" at bounding box center [146, 35] width 50 height 11
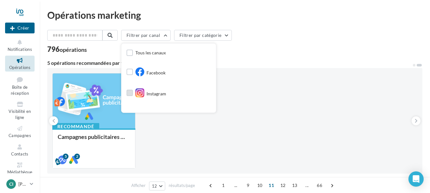
click at [132, 93] on label at bounding box center [130, 93] width 6 height 6
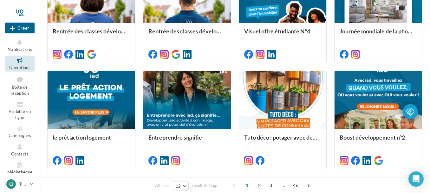
scroll to position [352, 0]
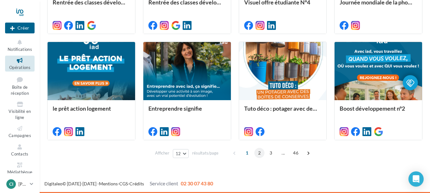
click at [259, 153] on span "2" at bounding box center [260, 153] width 10 height 10
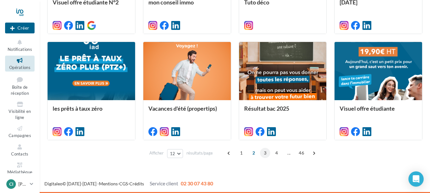
click at [267, 154] on span "3" at bounding box center [265, 153] width 10 height 10
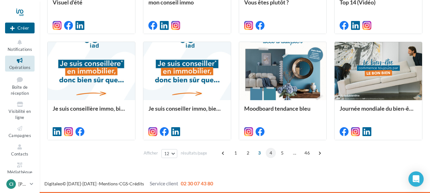
click at [271, 152] on span "4" at bounding box center [271, 153] width 10 height 10
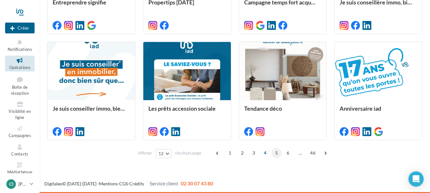
click at [276, 152] on span "5" at bounding box center [277, 153] width 10 height 10
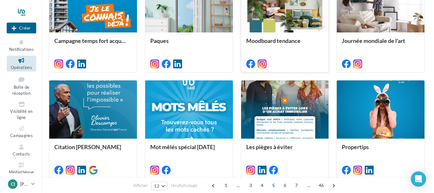
scroll to position [314, 0]
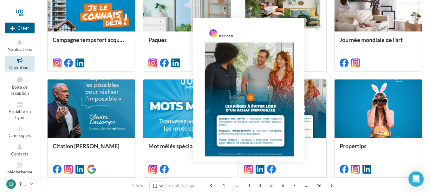
click at [249, 169] on icon at bounding box center [248, 168] width 9 height 9
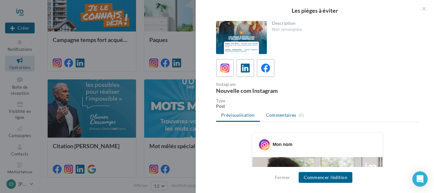
click at [285, 116] on span "Commentaires" at bounding box center [281, 115] width 30 height 6
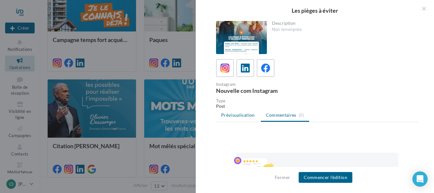
click at [233, 117] on span "Prévisualisation" at bounding box center [238, 114] width 34 height 5
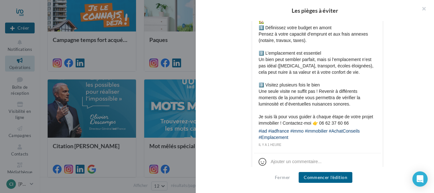
scroll to position [341, 0]
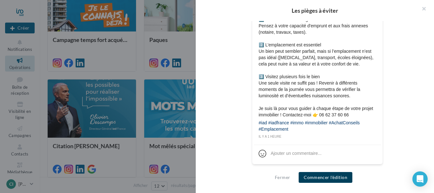
click at [318, 176] on button "Commencer l'édition" at bounding box center [325, 177] width 54 height 11
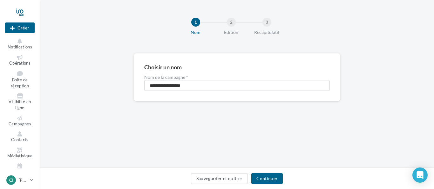
click at [184, 68] on div "Choisir un nom" at bounding box center [236, 67] width 185 height 6
click at [148, 86] on input "**********" at bounding box center [236, 85] width 185 height 11
click at [268, 178] on button "Continuer" at bounding box center [266, 179] width 31 height 11
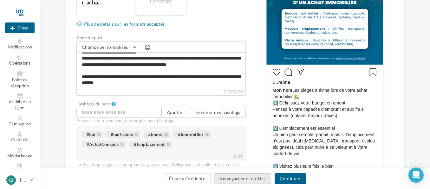
scroll to position [190, 0]
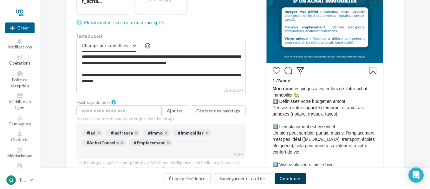
click at [295, 179] on button "Continuer" at bounding box center [290, 179] width 31 height 11
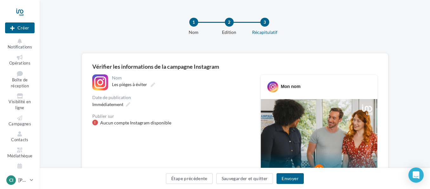
click at [121, 79] on div "Nom" at bounding box center [180, 78] width 137 height 4
click at [151, 85] on icon at bounding box center [153, 85] width 4 height 4
click at [151, 85] on input "**********" at bounding box center [140, 85] width 56 height 11
click at [124, 77] on div "Nom" at bounding box center [180, 78] width 137 height 4
click at [122, 80] on div "**********" at bounding box center [181, 83] width 140 height 16
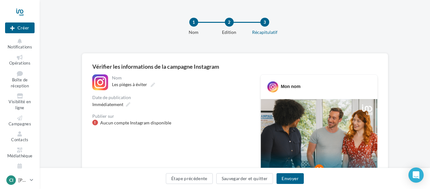
click at [159, 101] on div "Immédiatement" at bounding box center [171, 104] width 158 height 9
click at [113, 87] on span "Les pièges à éviter" at bounding box center [129, 84] width 35 height 5
click at [113, 87] on input "**********" at bounding box center [140, 85] width 56 height 11
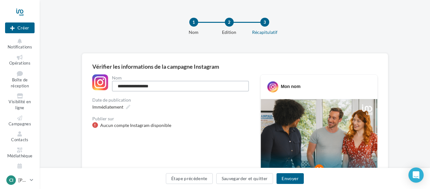
click at [117, 86] on input "**********" at bounding box center [180, 86] width 137 height 11
type input "**********"
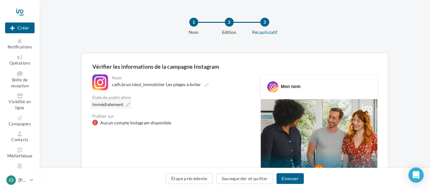
click at [128, 106] on icon at bounding box center [128, 105] width 4 height 4
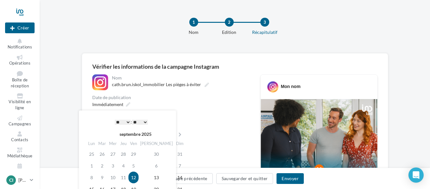
click at [139, 176] on td "12" at bounding box center [134, 178] width 10 height 12
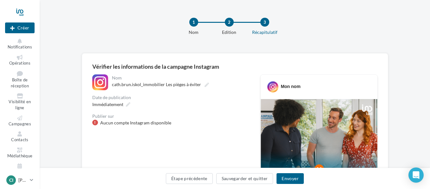
click at [96, 123] on div at bounding box center [95, 123] width 6 height 6
click at [147, 123] on div "Aucun compte Instagram disponible" at bounding box center [135, 123] width 71 height 6
click at [166, 125] on div "Aucun compte Instagram disponible" at bounding box center [135, 123] width 71 height 6
click at [165, 123] on div "Aucun compte Instagram disponible" at bounding box center [135, 123] width 71 height 6
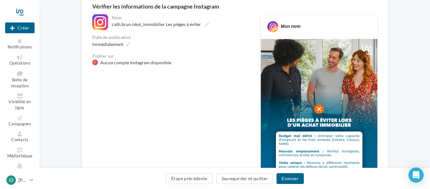
scroll to position [63, 0]
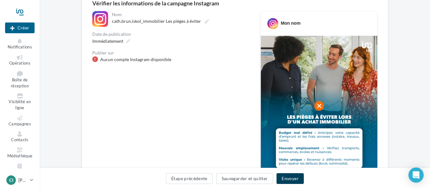
click at [290, 181] on button "Envoyer" at bounding box center [290, 179] width 27 height 11
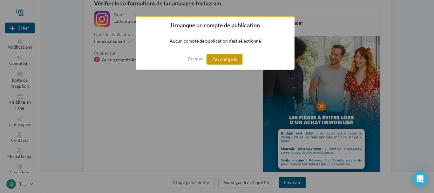
click at [220, 60] on button "J'ai compris" at bounding box center [224, 59] width 36 height 11
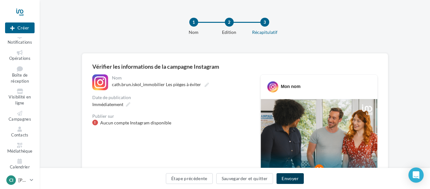
scroll to position [6, 0]
click at [19, 146] on icon at bounding box center [20, 144] width 26 height 5
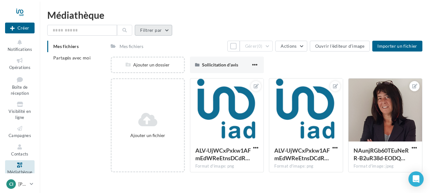
click at [166, 30] on button "Filtrer par" at bounding box center [153, 30] width 37 height 11
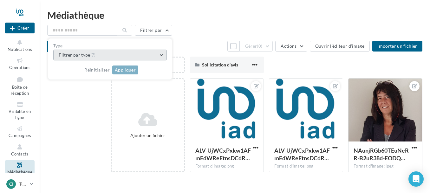
click at [161, 55] on button "Filtrer par type (7)" at bounding box center [110, 55] width 114 height 11
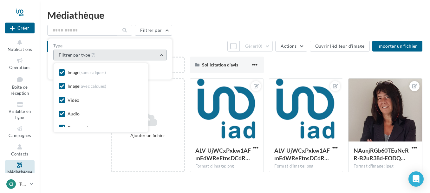
click at [161, 55] on button "Filtrer par type (7)" at bounding box center [110, 55] width 114 height 11
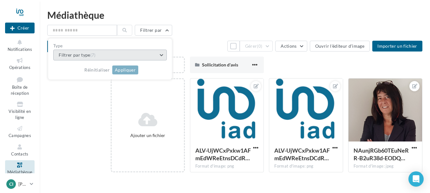
click at [161, 55] on button "Filtrer par type (7)" at bounding box center [110, 55] width 114 height 11
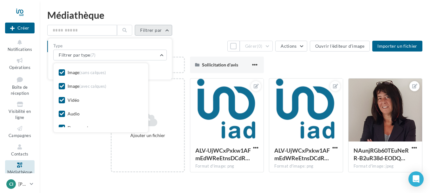
click at [167, 30] on button "Filtrer par" at bounding box center [153, 30] width 37 height 11
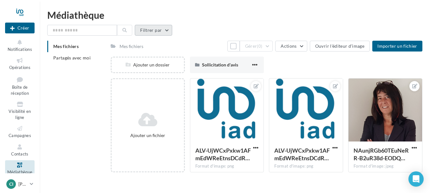
click at [164, 30] on button "Filtrer par" at bounding box center [153, 30] width 37 height 11
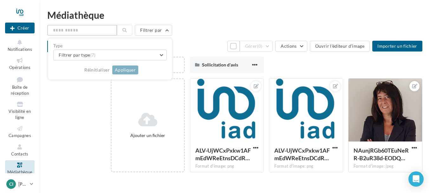
click at [86, 33] on input "text" at bounding box center [82, 30] width 70 height 11
click at [68, 46] on span "Mes fichiers" at bounding box center [65, 45] width 25 height 5
click at [128, 46] on div "Mes fichiers" at bounding box center [132, 46] width 24 height 6
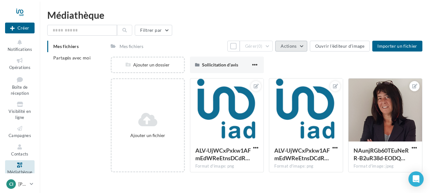
click at [300, 46] on button "Actions" at bounding box center [292, 46] width 32 height 11
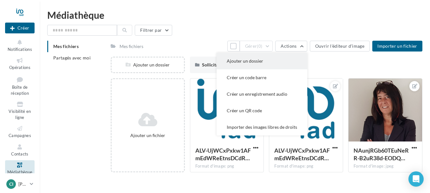
click at [250, 60] on button "Ajouter un dossier" at bounding box center [262, 61] width 91 height 17
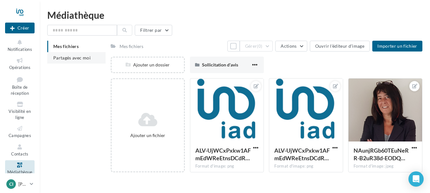
click at [67, 58] on span "Partagés avec moi" at bounding box center [71, 57] width 37 height 5
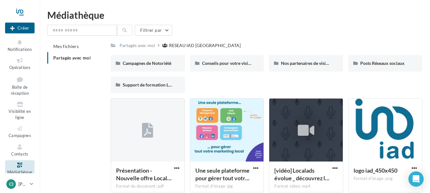
scroll to position [32, 0]
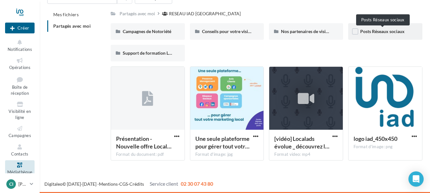
click at [383, 31] on span "Posts Réseaux sociaux" at bounding box center [383, 31] width 44 height 5
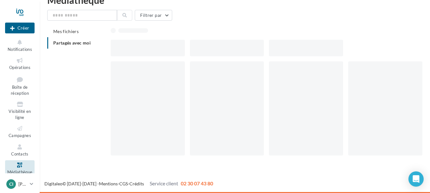
scroll to position [10, 0]
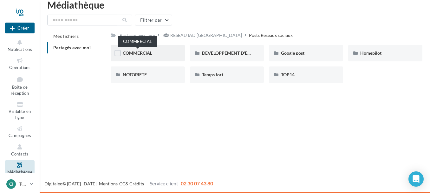
click at [135, 50] on span "COMMERCIAL" at bounding box center [138, 52] width 30 height 5
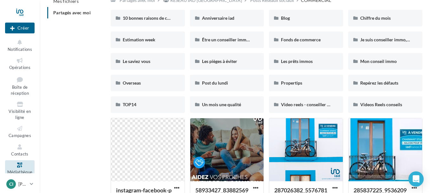
scroll to position [35, 0]
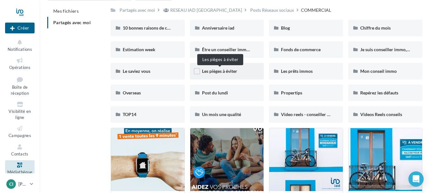
click at [221, 72] on span "Les pièges à éviter" at bounding box center [219, 70] width 35 height 5
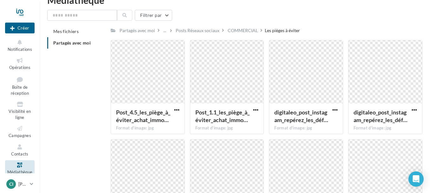
scroll to position [35, 0]
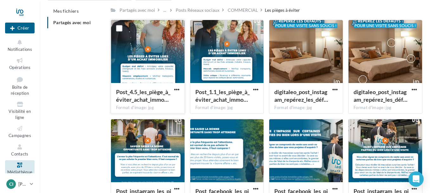
click at [164, 48] on div at bounding box center [148, 51] width 74 height 63
click at [256, 90] on span "button" at bounding box center [255, 89] width 5 height 5
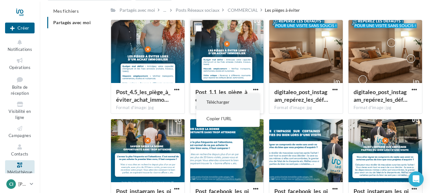
click at [220, 102] on button "Télécharger" at bounding box center [227, 102] width 63 height 17
